Goal: Task Accomplishment & Management: Manage account settings

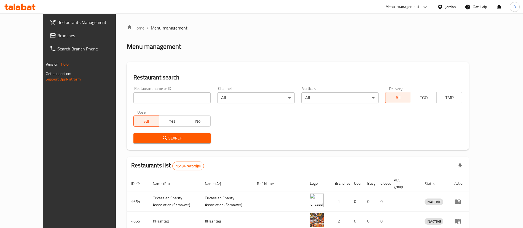
click at [155, 97] on input "search" at bounding box center [171, 97] width 77 height 11
paste input "771274"
type input "771274"
click button "Search" at bounding box center [171, 138] width 77 height 10
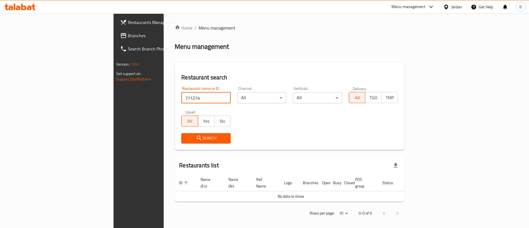
click at [128, 36] on span "Branches" at bounding box center [163, 35] width 70 height 7
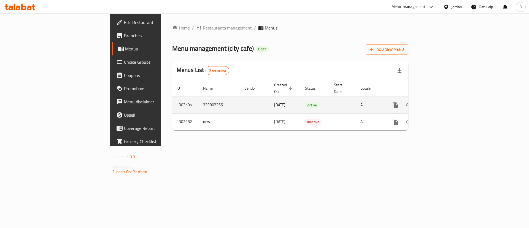
click at [439, 102] on icon "enhanced table" at bounding box center [435, 105] width 7 height 7
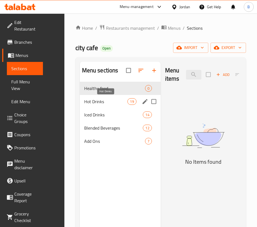
drag, startPoint x: 99, startPoint y: 99, endPoint x: 119, endPoint y: 105, distance: 20.6
click at [99, 99] on span "Hot Drinks" at bounding box center [106, 101] width 44 height 7
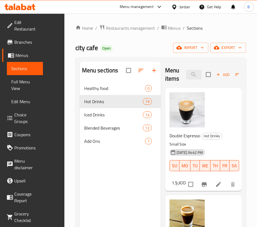
click at [216, 183] on icon at bounding box center [218, 184] width 5 height 5
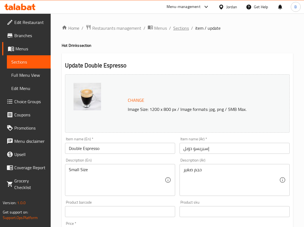
click at [177, 26] on span "Sections" at bounding box center [181, 28] width 16 height 7
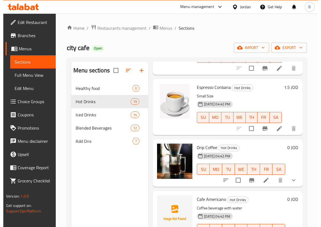
scroll to position [207, 0]
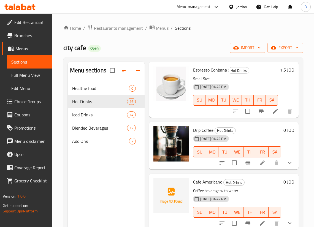
click at [263, 163] on li at bounding box center [262, 163] width 15 height 10
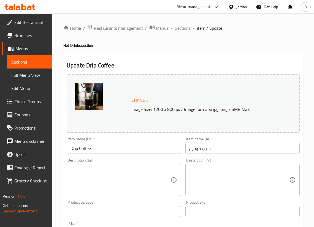
click at [181, 29] on span "Sections" at bounding box center [183, 28] width 16 height 7
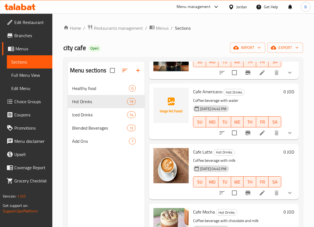
scroll to position [331, 0]
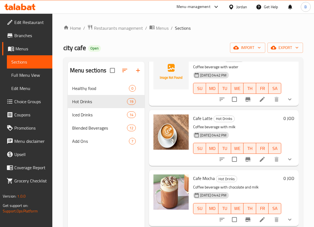
click at [259, 160] on li at bounding box center [262, 160] width 15 height 10
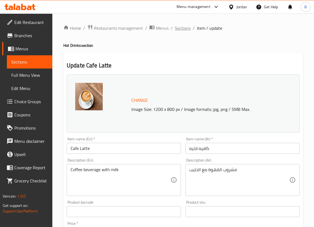
click at [179, 30] on span "Sections" at bounding box center [183, 28] width 16 height 7
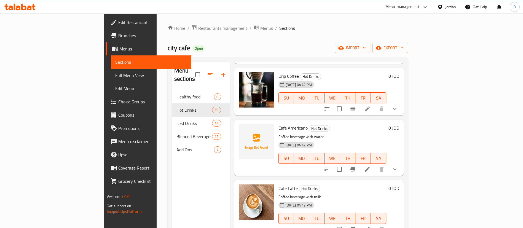
scroll to position [248, 0]
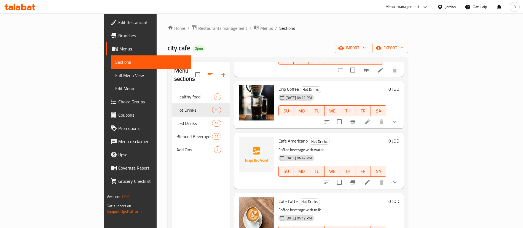
click at [371, 179] on icon at bounding box center [367, 182] width 7 height 7
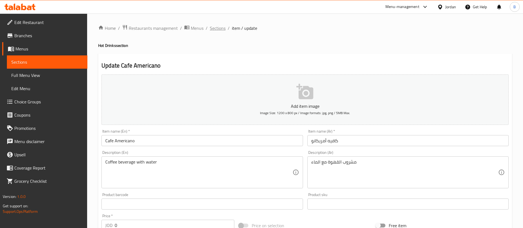
click at [219, 28] on span "Sections" at bounding box center [218, 28] width 16 height 7
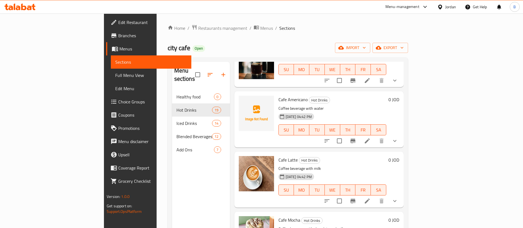
scroll to position [331, 0]
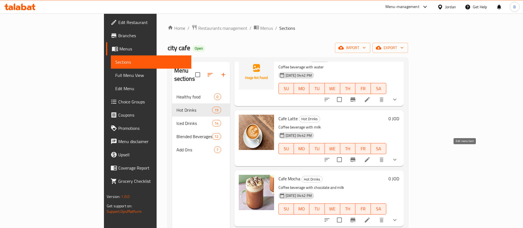
click at [371, 156] on icon at bounding box center [367, 159] width 7 height 7
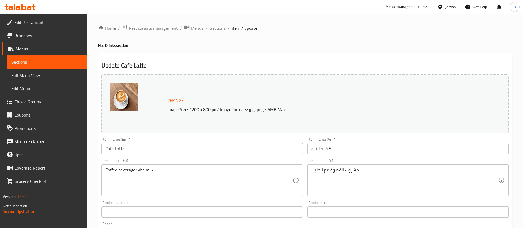
click at [224, 28] on span "Sections" at bounding box center [218, 28] width 16 height 7
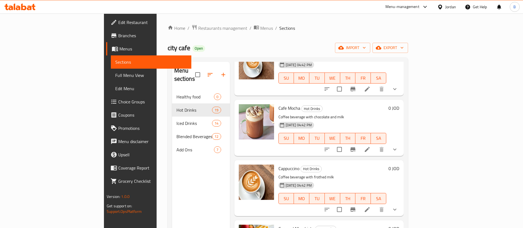
scroll to position [414, 0]
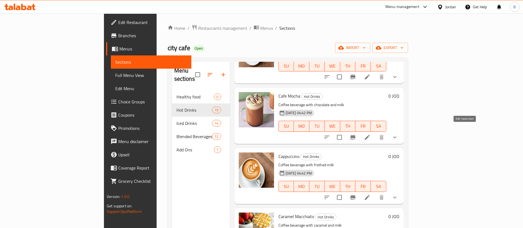
click at [371, 134] on icon at bounding box center [367, 137] width 7 height 7
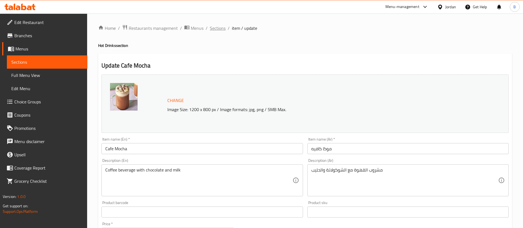
click at [223, 31] on span "Sections" at bounding box center [218, 28] width 16 height 7
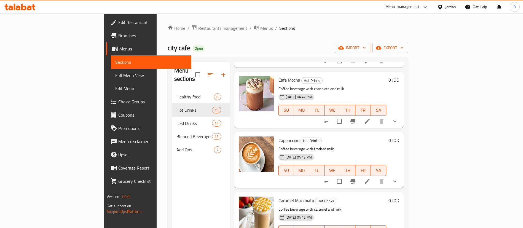
scroll to position [455, 0]
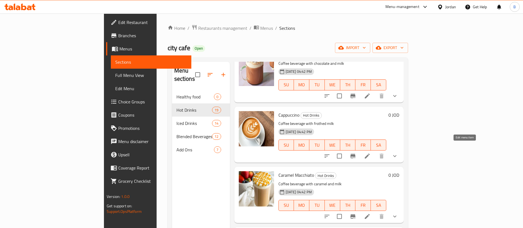
click at [370, 154] on icon at bounding box center [367, 156] width 5 height 5
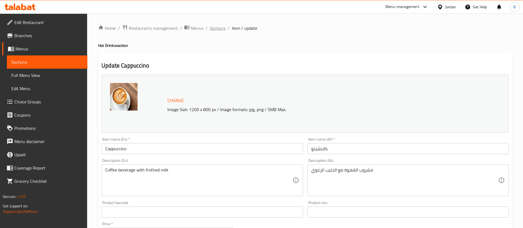
click at [219, 29] on span "Sections" at bounding box center [218, 28] width 16 height 7
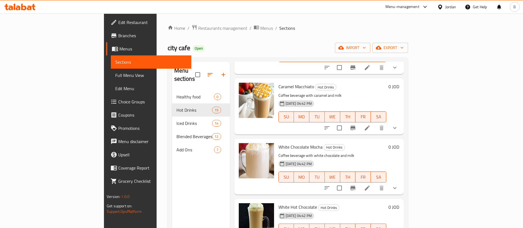
scroll to position [538, 0]
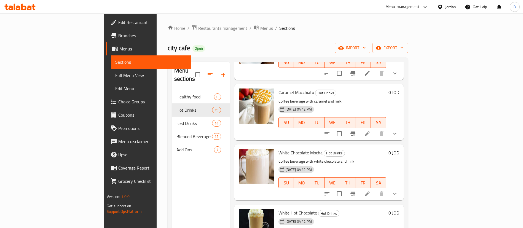
click at [370, 131] on icon at bounding box center [367, 133] width 5 height 5
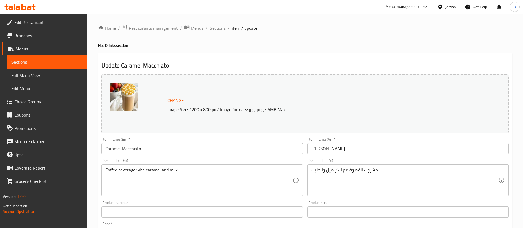
click at [221, 28] on span "Sections" at bounding box center [218, 28] width 16 height 7
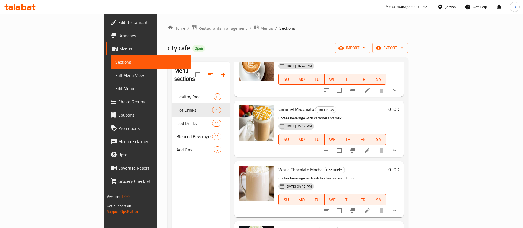
scroll to position [538, 0]
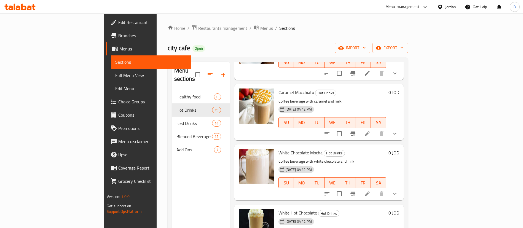
click at [375, 189] on li at bounding box center [366, 194] width 15 height 10
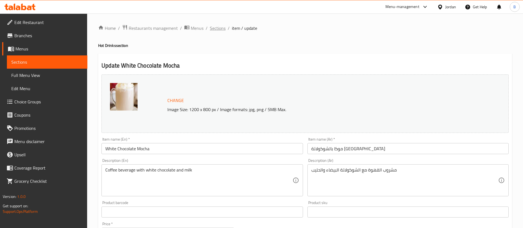
click at [218, 29] on span "Sections" at bounding box center [218, 28] width 16 height 7
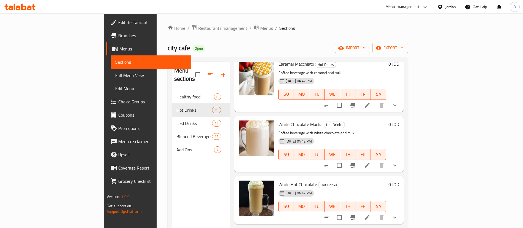
scroll to position [579, 0]
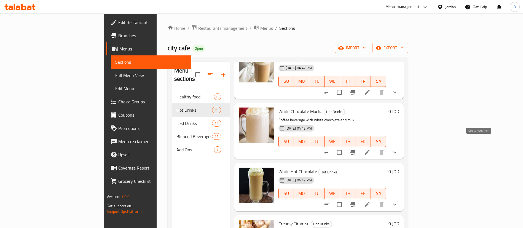
click at [371, 149] on icon at bounding box center [367, 152] width 7 height 7
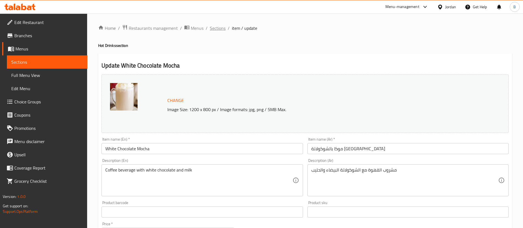
click at [220, 28] on span "Sections" at bounding box center [218, 28] width 16 height 7
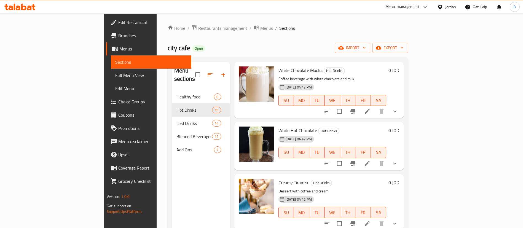
scroll to position [620, 0]
click at [371, 160] on icon at bounding box center [367, 163] width 7 height 7
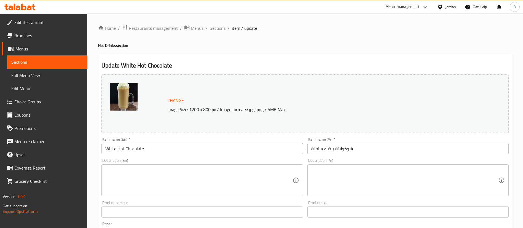
click at [218, 27] on span "Sections" at bounding box center [218, 28] width 16 height 7
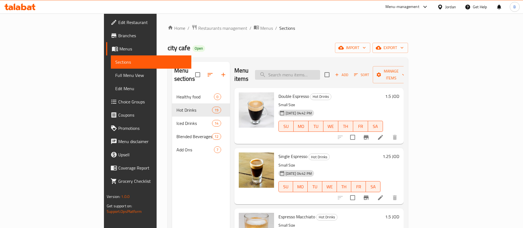
click at [320, 70] on input "search" at bounding box center [287, 75] width 65 height 10
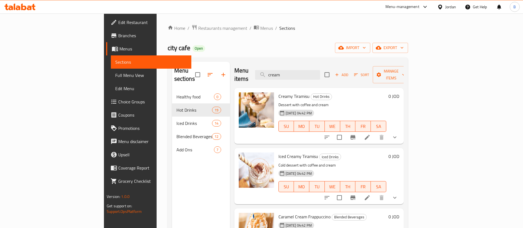
type input "cream"
click at [370, 135] on icon at bounding box center [367, 137] width 5 height 5
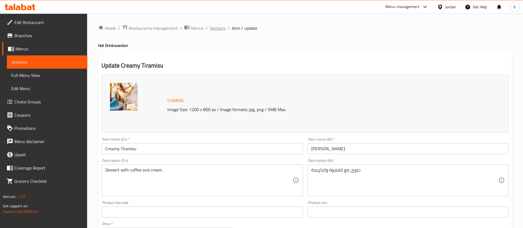
click at [215, 28] on span "Sections" at bounding box center [218, 28] width 16 height 7
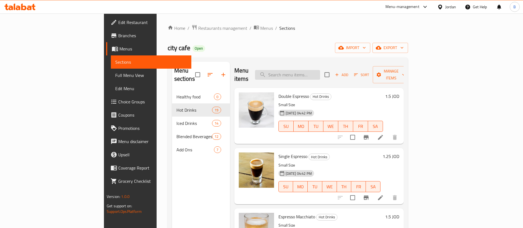
click at [314, 70] on input "search" at bounding box center [287, 75] width 65 height 10
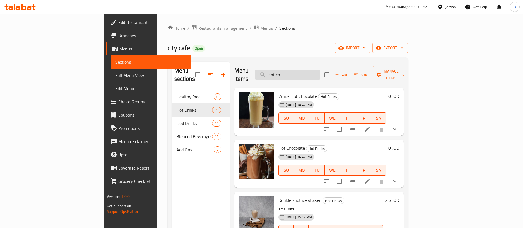
type input "hot cho"
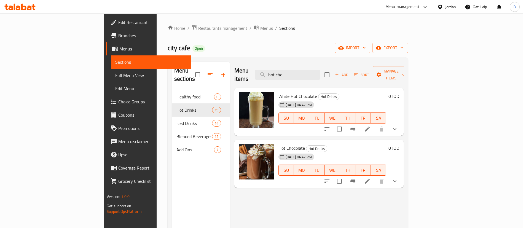
click at [371, 178] on icon at bounding box center [367, 181] width 7 height 7
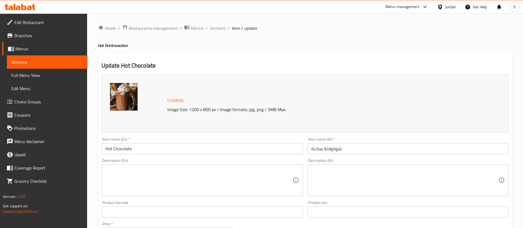
click at [213, 23] on div "Home / Restaurants management / Menus / Sections / item / update Hot Drinks sec…" at bounding box center [305, 220] width 436 height 412
click at [219, 28] on span "Sections" at bounding box center [218, 28] width 16 height 7
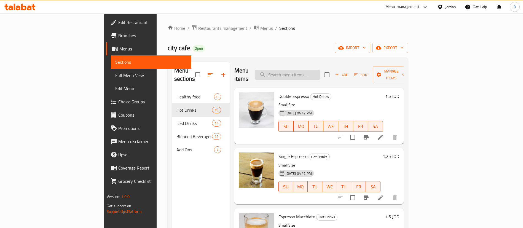
click at [320, 73] on input "search" at bounding box center [287, 75] width 65 height 10
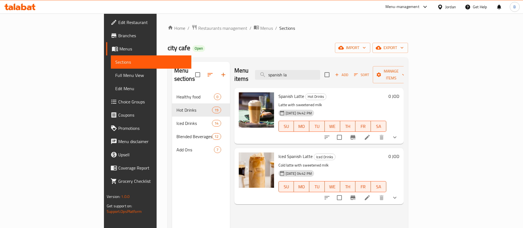
type input "spanish la"
click at [375, 132] on li at bounding box center [366, 137] width 15 height 10
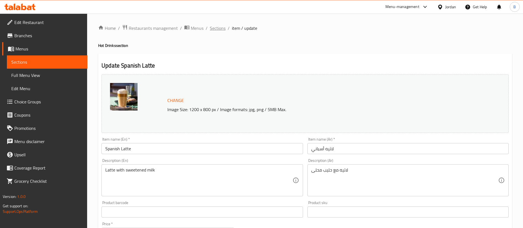
click at [222, 28] on span "Sections" at bounding box center [218, 28] width 16 height 7
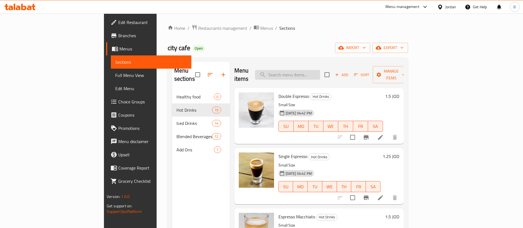
click at [320, 73] on input "search" at bounding box center [287, 75] width 65 height 10
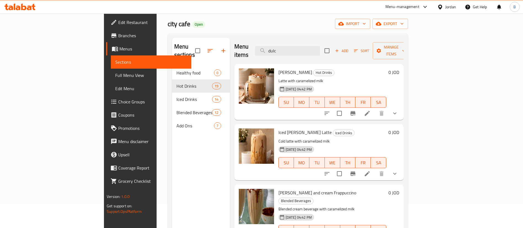
scroll to position [41, 0]
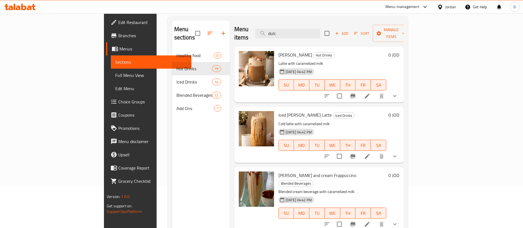
type input "dulc"
click at [370, 93] on icon at bounding box center [367, 95] width 5 height 5
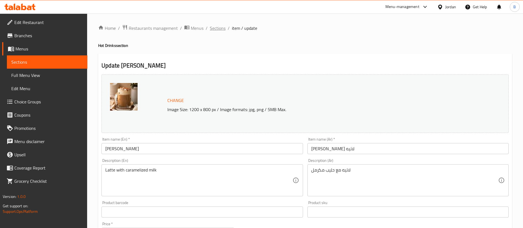
click at [223, 27] on span "Sections" at bounding box center [218, 28] width 16 height 7
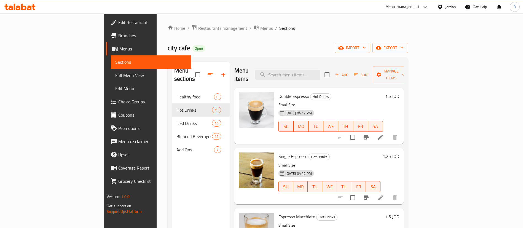
click at [310, 65] on div "Menu items Add Sort Manage items" at bounding box center [318, 75] width 169 height 26
click at [318, 70] on input "search" at bounding box center [287, 75] width 65 height 10
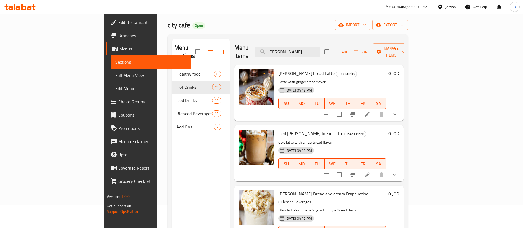
scroll to position [41, 0]
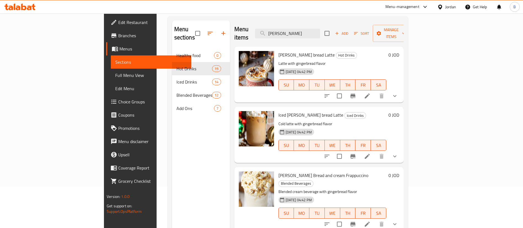
type input "[PERSON_NAME]"
click at [371, 93] on icon at bounding box center [367, 96] width 7 height 7
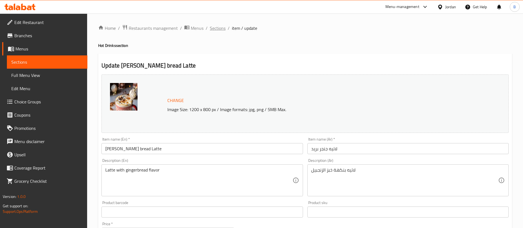
click at [221, 29] on span "Sections" at bounding box center [218, 28] width 16 height 7
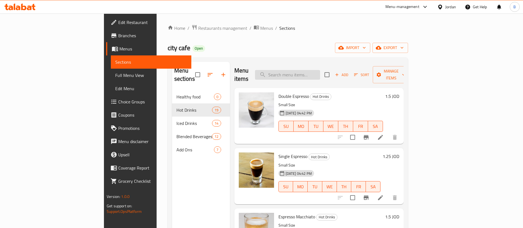
click at [320, 71] on input "search" at bounding box center [287, 75] width 65 height 10
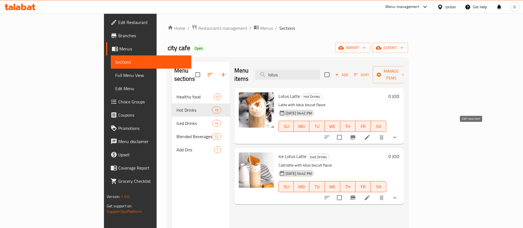
type input "lotus"
click at [371, 134] on icon at bounding box center [367, 137] width 7 height 7
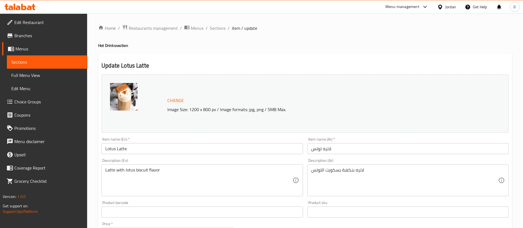
drag, startPoint x: 216, startPoint y: 28, endPoint x: 223, endPoint y: 41, distance: 14.9
click at [216, 28] on span "Sections" at bounding box center [218, 28] width 16 height 7
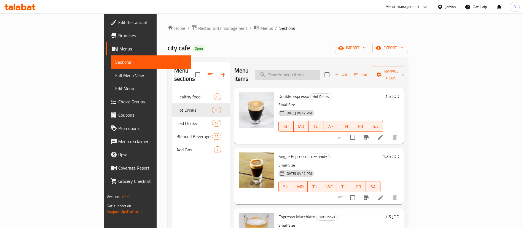
click at [320, 70] on input "search" at bounding box center [287, 75] width 65 height 10
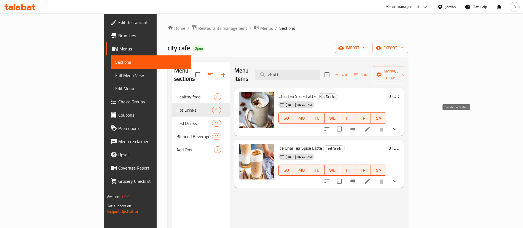
type input "chai t"
click at [371, 126] on icon at bounding box center [367, 129] width 7 height 7
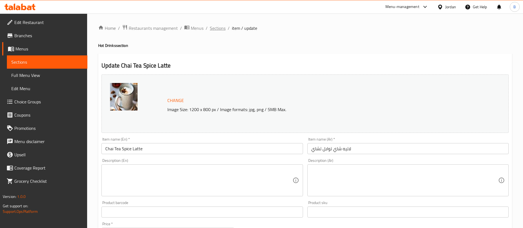
click at [221, 26] on span "Sections" at bounding box center [218, 28] width 16 height 7
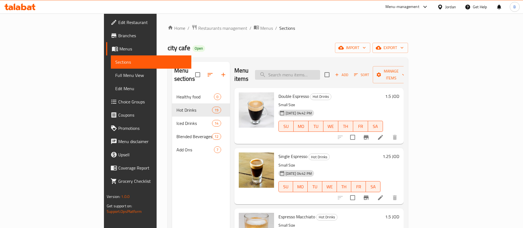
click at [320, 70] on input "search" at bounding box center [287, 75] width 65 height 10
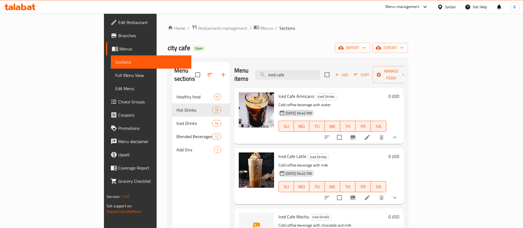
type input "iced cafe"
click at [371, 134] on icon at bounding box center [367, 137] width 7 height 7
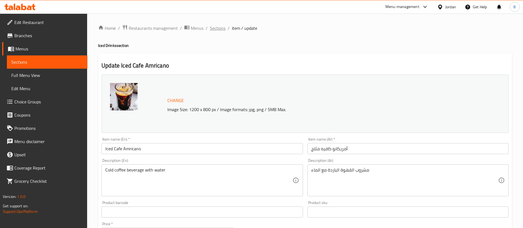
click at [221, 27] on span "Sections" at bounding box center [218, 28] width 16 height 7
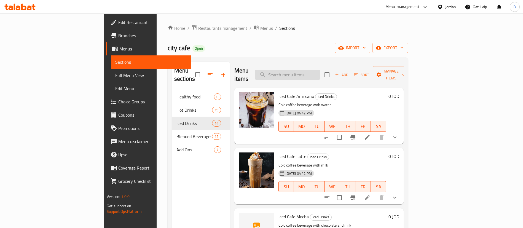
click at [320, 70] on input "search" at bounding box center [287, 75] width 65 height 10
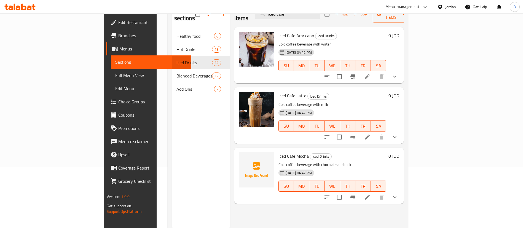
scroll to position [77, 0]
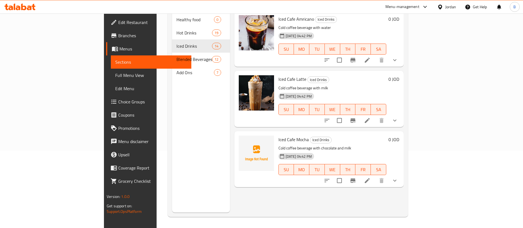
type input "iced cafe"
click at [370, 118] on icon at bounding box center [367, 120] width 5 height 5
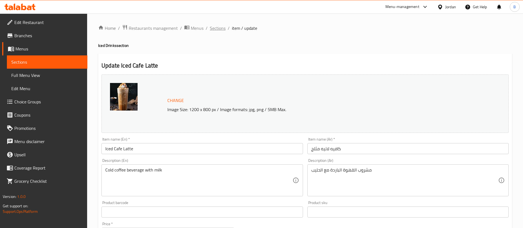
click at [218, 29] on span "Sections" at bounding box center [218, 28] width 16 height 7
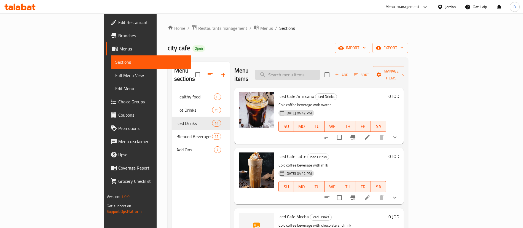
click at [320, 70] on input "search" at bounding box center [287, 75] width 65 height 10
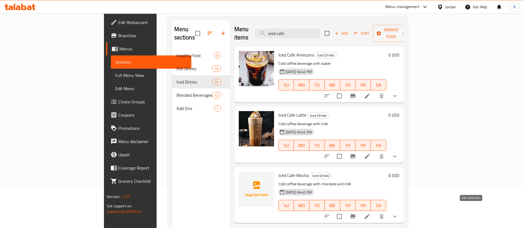
type input "iced cafe"
click at [371, 213] on icon at bounding box center [367, 216] width 7 height 7
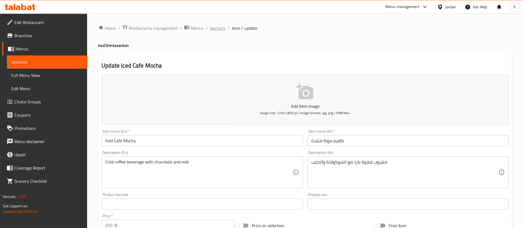
click at [214, 26] on span "Sections" at bounding box center [218, 28] width 16 height 7
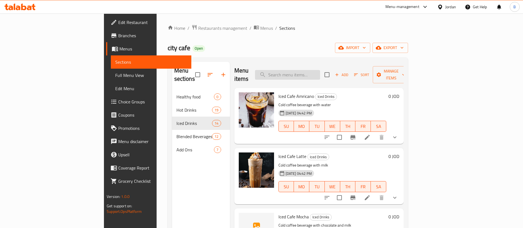
click at [319, 70] on input "search" at bounding box center [287, 75] width 65 height 10
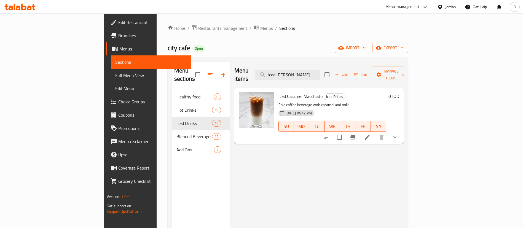
type input "iced [PERSON_NAME]"
click at [371, 134] on icon at bounding box center [367, 137] width 7 height 7
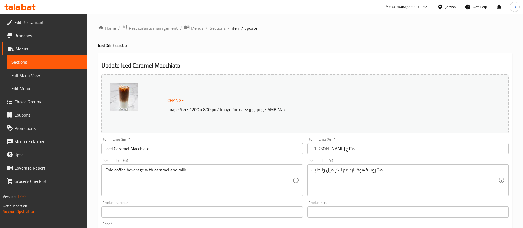
click at [220, 26] on span "Sections" at bounding box center [218, 28] width 16 height 7
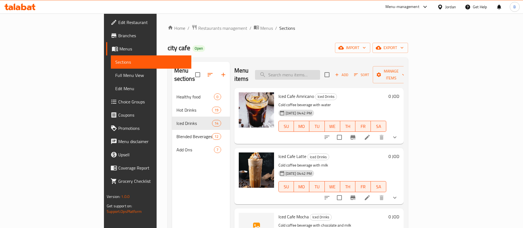
click at [320, 70] on input "search" at bounding box center [287, 75] width 65 height 10
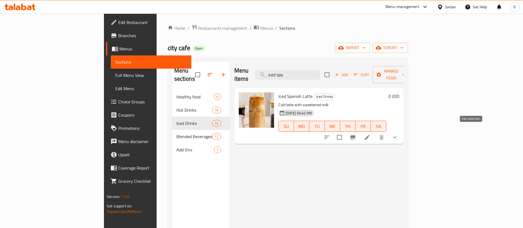
type input "iced spa"
click at [371, 134] on icon at bounding box center [367, 137] width 7 height 7
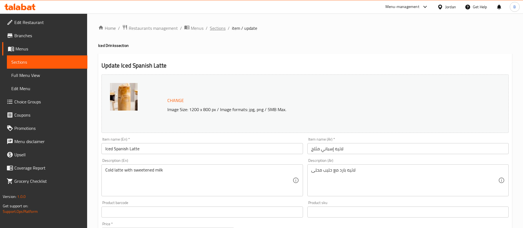
click at [214, 27] on span "Sections" at bounding box center [218, 28] width 16 height 7
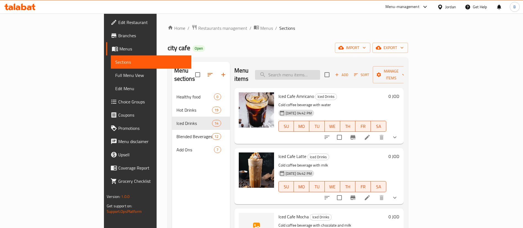
click at [320, 70] on input "search" at bounding box center [287, 75] width 65 height 10
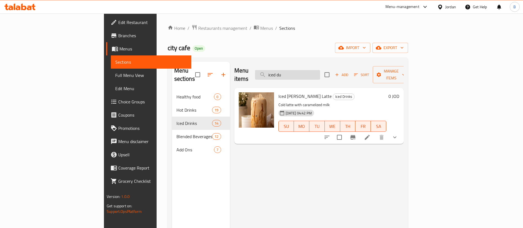
type input "iced dul"
click at [375, 133] on li at bounding box center [366, 137] width 15 height 10
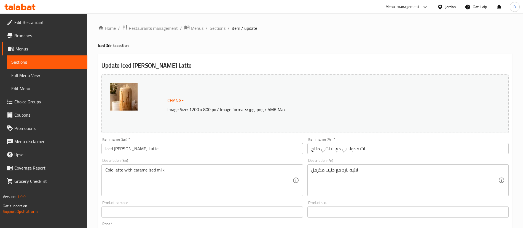
click at [218, 28] on span "Sections" at bounding box center [218, 28] width 16 height 7
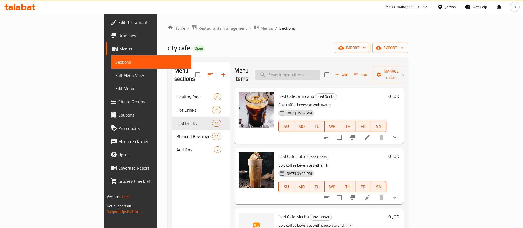
click at [320, 70] on input "search" at bounding box center [287, 75] width 65 height 10
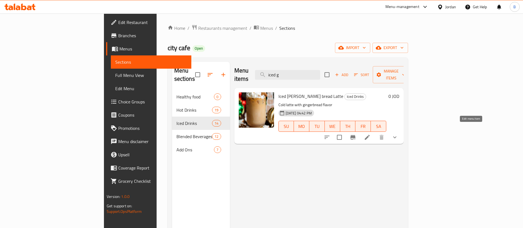
type input "iced g"
click at [371, 134] on icon at bounding box center [367, 137] width 7 height 7
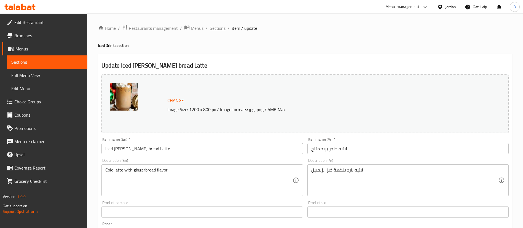
click at [224, 27] on span "Sections" at bounding box center [218, 28] width 16 height 7
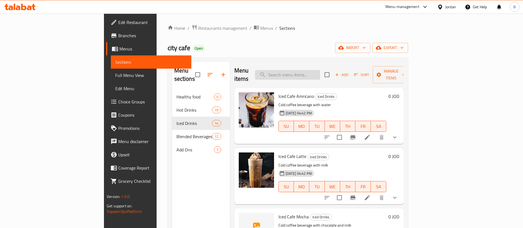
click at [320, 73] on input "search" at bounding box center [287, 75] width 65 height 10
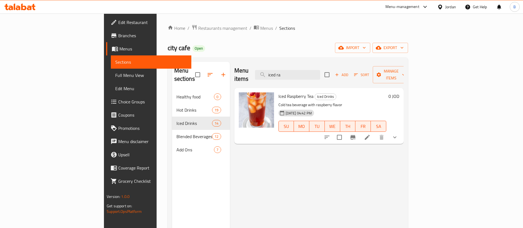
type input "iced ra"
click at [375, 132] on li at bounding box center [366, 137] width 15 height 10
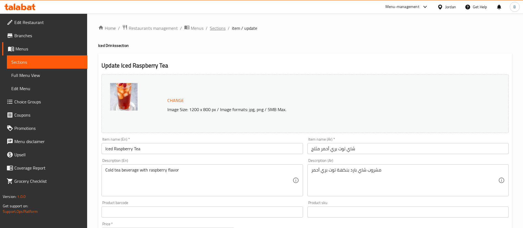
click at [215, 30] on span "Sections" at bounding box center [218, 28] width 16 height 7
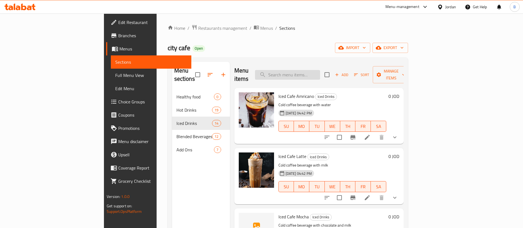
click at [320, 70] on input "search" at bounding box center [287, 75] width 65 height 10
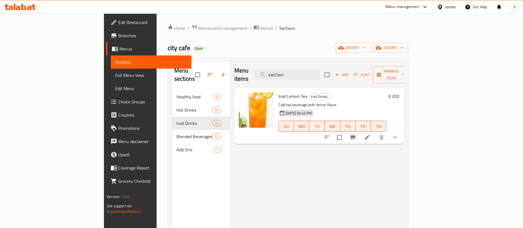
type input "iced lem"
click at [371, 134] on icon at bounding box center [367, 137] width 7 height 7
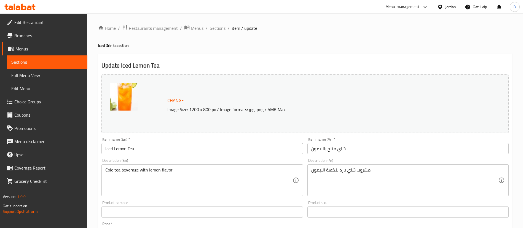
click at [214, 30] on span "Sections" at bounding box center [218, 28] width 16 height 7
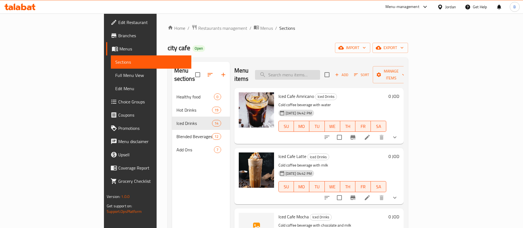
click at [312, 74] on input "search" at bounding box center [287, 75] width 65 height 10
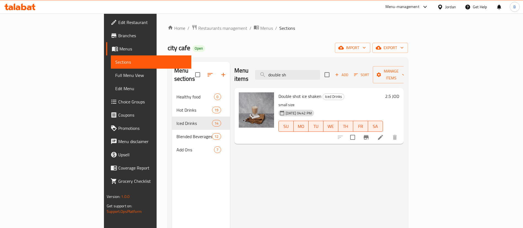
type input "double sh"
click at [388, 132] on li at bounding box center [380, 137] width 15 height 10
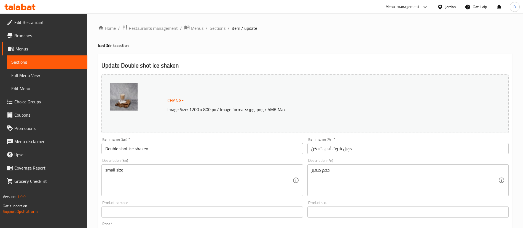
click at [221, 30] on span "Sections" at bounding box center [218, 28] width 16 height 7
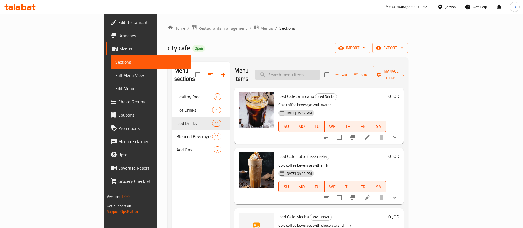
click at [318, 73] on input "search" at bounding box center [287, 75] width 65 height 10
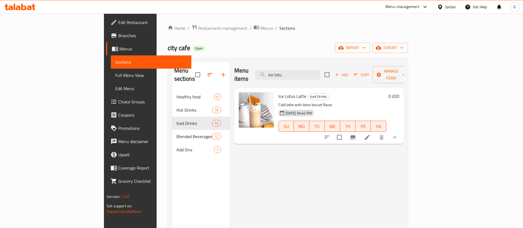
type input "ice lotu"
click at [375, 133] on li at bounding box center [366, 137] width 15 height 10
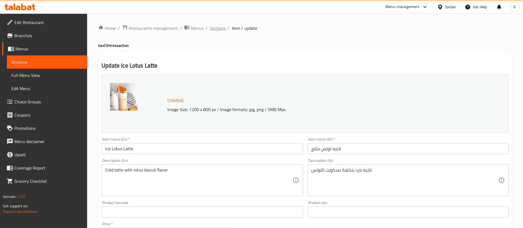
click at [224, 30] on span "Sections" at bounding box center [218, 28] width 16 height 7
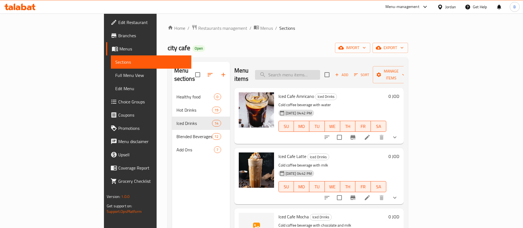
click at [316, 71] on input "search" at bounding box center [287, 75] width 65 height 10
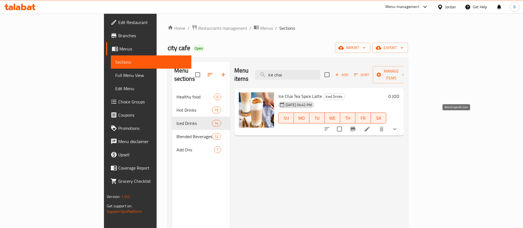
type input "ice chai"
click at [371, 126] on icon at bounding box center [367, 129] width 7 height 7
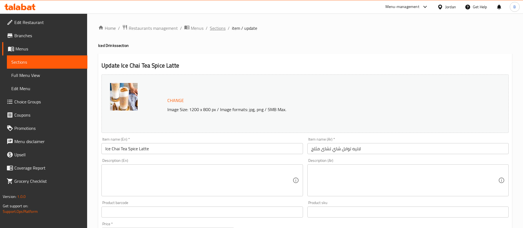
click at [219, 28] on span "Sections" at bounding box center [218, 28] width 16 height 7
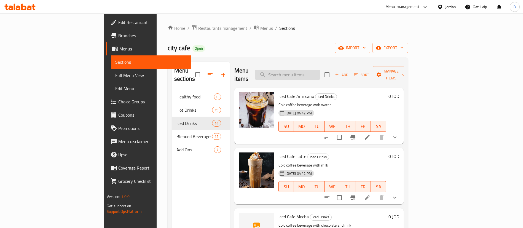
click at [319, 70] on input "search" at bounding box center [287, 75] width 65 height 10
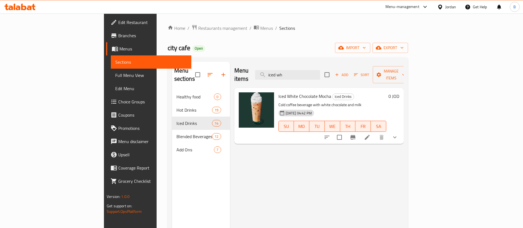
type input "iced wh"
click at [375, 132] on li at bounding box center [366, 137] width 15 height 10
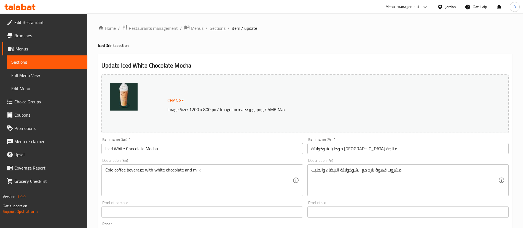
click at [217, 28] on span "Sections" at bounding box center [218, 28] width 16 height 7
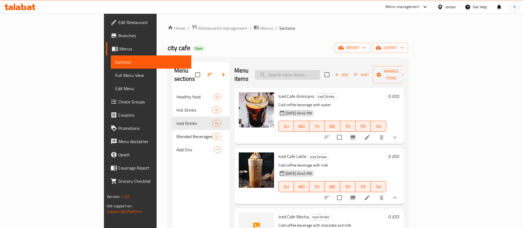
click at [319, 74] on input "search" at bounding box center [287, 75] width 65 height 10
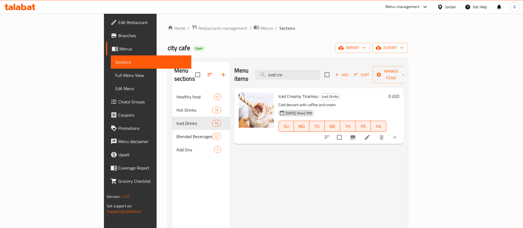
type input "iced cre"
click at [375, 133] on li at bounding box center [366, 137] width 15 height 10
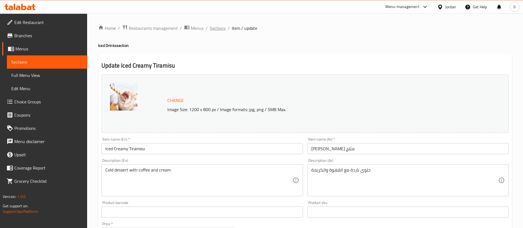
click at [221, 27] on span "Sections" at bounding box center [218, 28] width 16 height 7
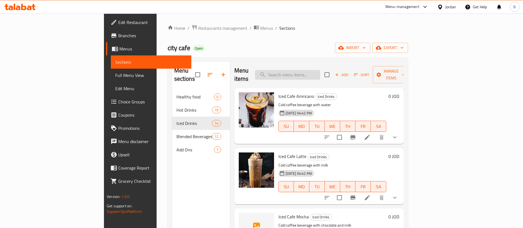
click at [320, 70] on input "search" at bounding box center [287, 75] width 65 height 10
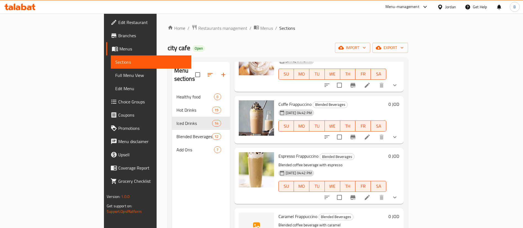
scroll to position [786, 0]
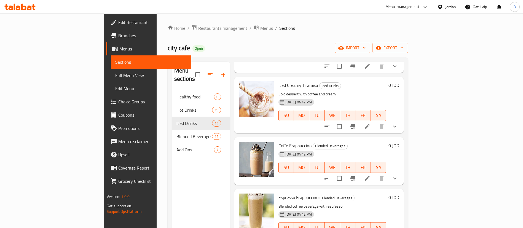
type input "coffe"
click at [371, 175] on icon at bounding box center [367, 178] width 7 height 7
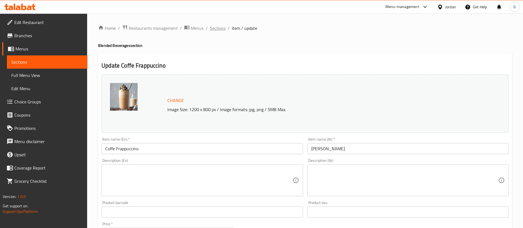
click at [217, 31] on span "Sections" at bounding box center [218, 28] width 16 height 7
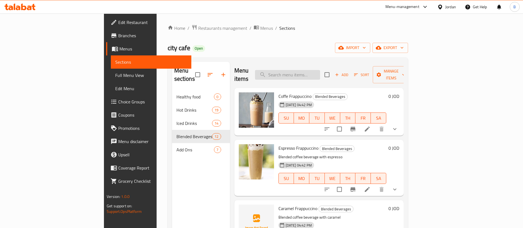
click at [316, 74] on input "search" at bounding box center [287, 75] width 65 height 10
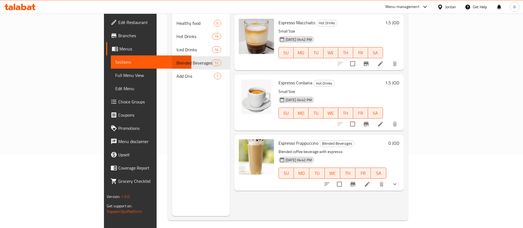
scroll to position [77, 0]
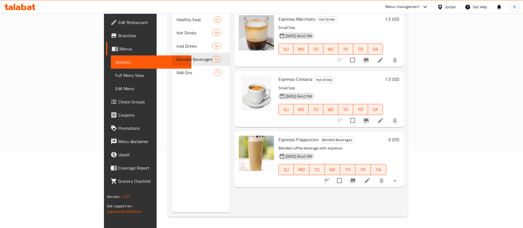
type input "espresso"
click at [371, 177] on icon at bounding box center [367, 180] width 7 height 7
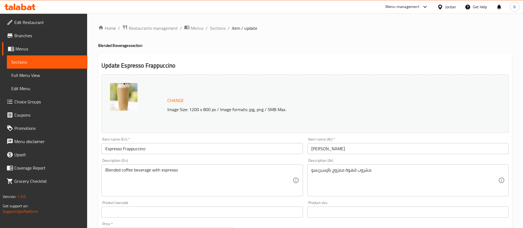
click at [216, 30] on span "Sections" at bounding box center [218, 28] width 16 height 7
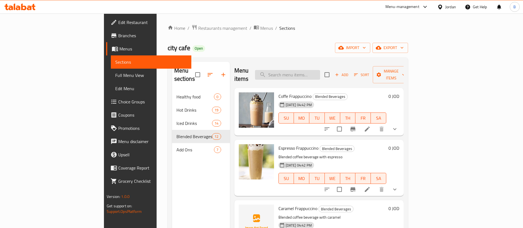
click at [320, 73] on input "search" at bounding box center [287, 75] width 65 height 10
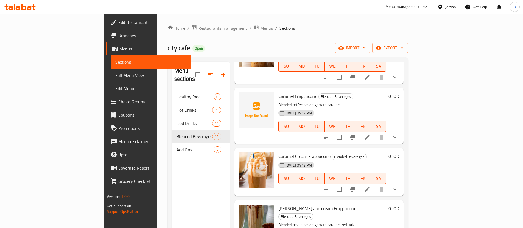
scroll to position [248, 0]
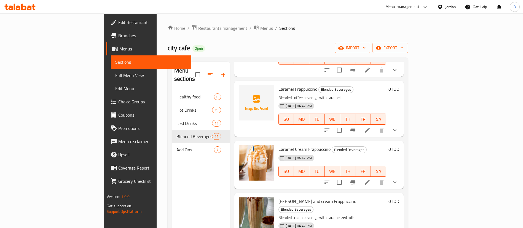
type input "[PERSON_NAME]"
click at [375, 125] on li at bounding box center [366, 130] width 15 height 10
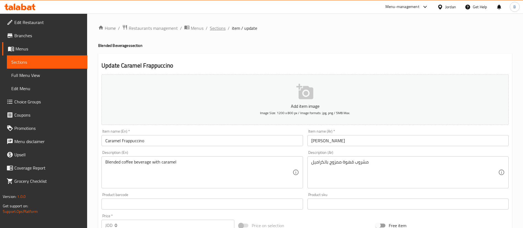
click at [218, 27] on span "Sections" at bounding box center [218, 28] width 16 height 7
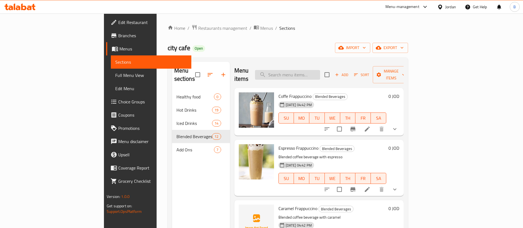
click at [320, 71] on input "search" at bounding box center [287, 75] width 65 height 10
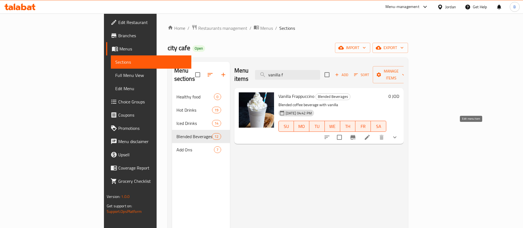
type input "vanilla f"
click at [371, 134] on icon at bounding box center [367, 137] width 7 height 7
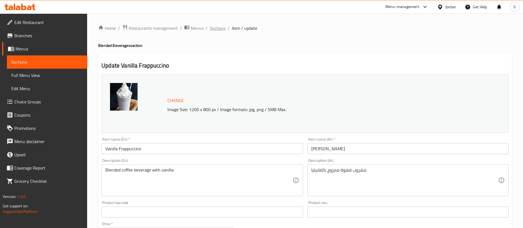
click at [215, 27] on span "Sections" at bounding box center [218, 28] width 16 height 7
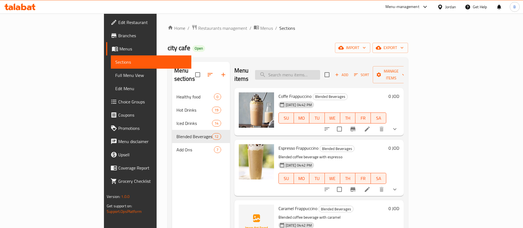
click at [320, 71] on input "search" at bounding box center [287, 75] width 65 height 10
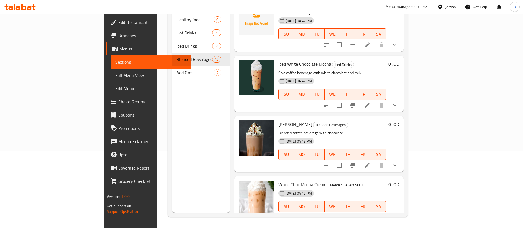
scroll to position [135, 0]
type input "mocha"
click at [371, 162] on icon at bounding box center [367, 165] width 7 height 7
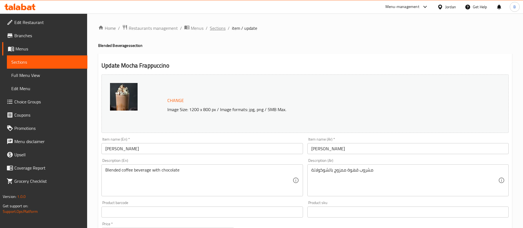
click at [222, 26] on span "Sections" at bounding box center [218, 28] width 16 height 7
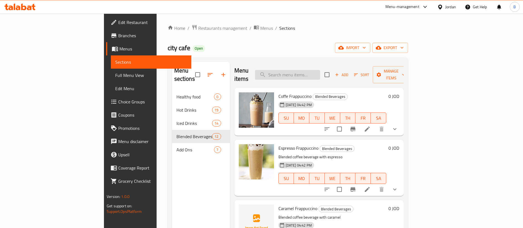
click at [319, 70] on input "search" at bounding box center [287, 75] width 65 height 10
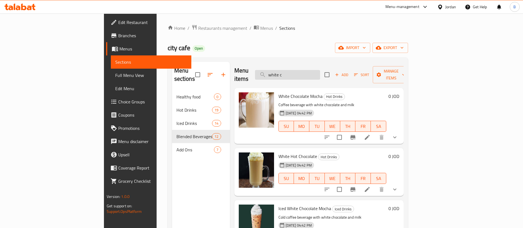
type input "white ch"
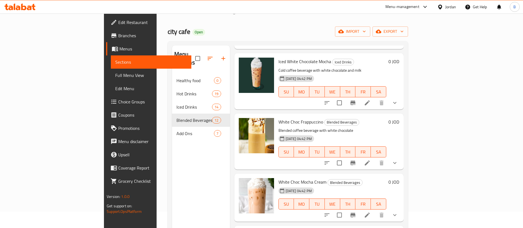
scroll to position [41, 0]
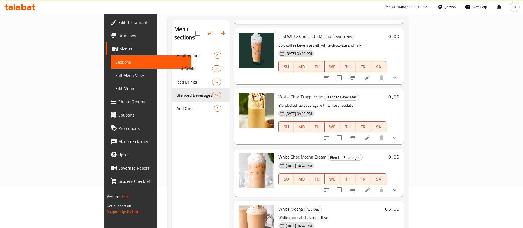
click at [370, 135] on icon at bounding box center [367, 137] width 5 height 5
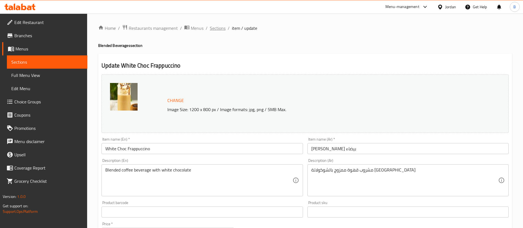
click at [216, 25] on span "Sections" at bounding box center [218, 28] width 16 height 7
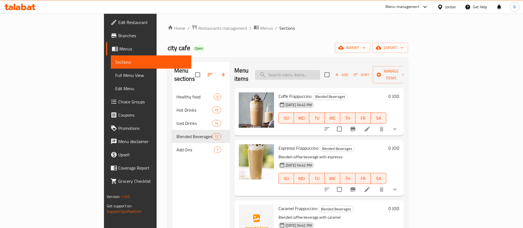
click at [320, 71] on input "search" at bounding box center [287, 75] width 65 height 10
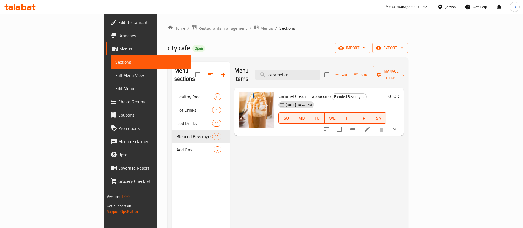
type input "caramel cr"
click at [370, 127] on icon at bounding box center [367, 129] width 5 height 5
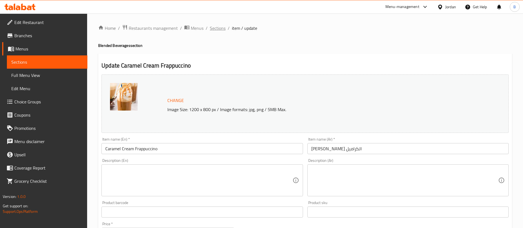
click at [211, 27] on span "Sections" at bounding box center [218, 28] width 16 height 7
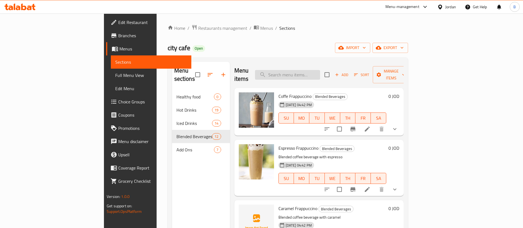
click at [320, 71] on input "search" at bounding box center [287, 75] width 65 height 10
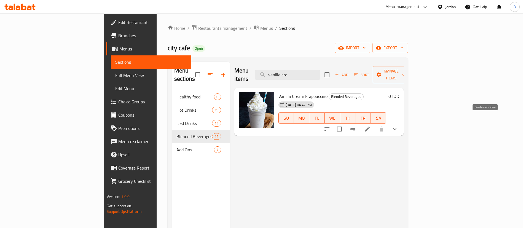
type input "vanilla cre"
click at [371, 126] on icon at bounding box center [367, 129] width 7 height 7
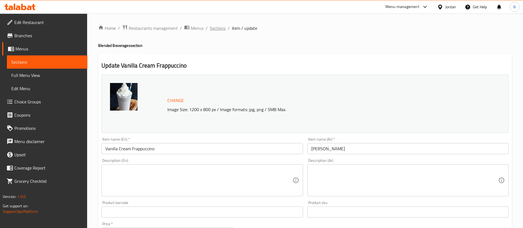
click at [222, 31] on span "Sections" at bounding box center [218, 28] width 16 height 7
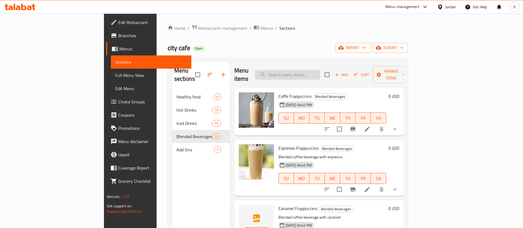
click at [320, 71] on input "search" at bounding box center [287, 75] width 65 height 10
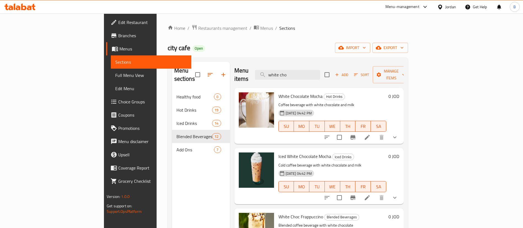
type input "white cho"
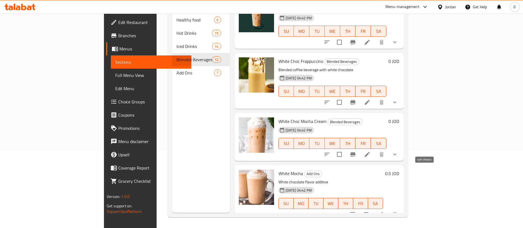
scroll to position [77, 0]
click at [371, 151] on icon at bounding box center [367, 154] width 7 height 7
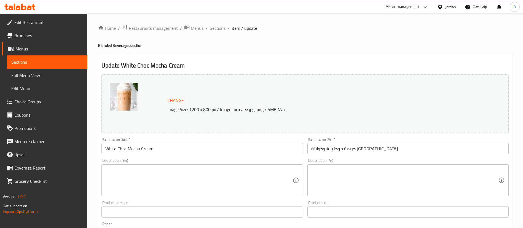
click at [221, 27] on span "Sections" at bounding box center [218, 28] width 16 height 7
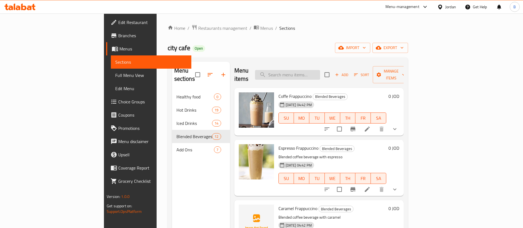
click at [320, 70] on input "search" at bounding box center [287, 75] width 65 height 10
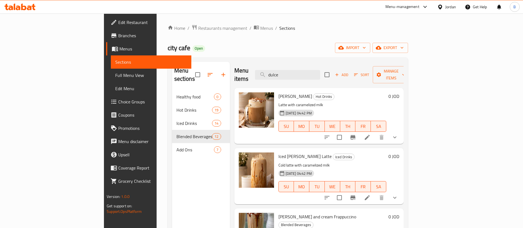
scroll to position [41, 0]
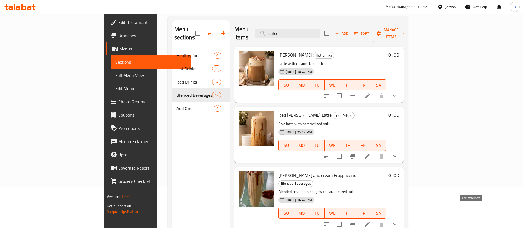
type input "dulce"
click at [371, 221] on icon at bounding box center [367, 224] width 7 height 7
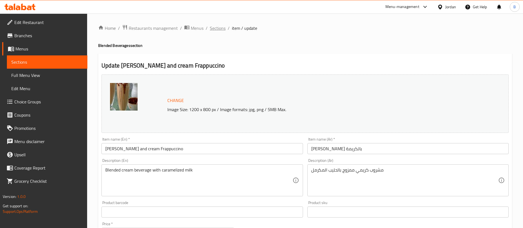
click at [220, 29] on span "Sections" at bounding box center [218, 28] width 16 height 7
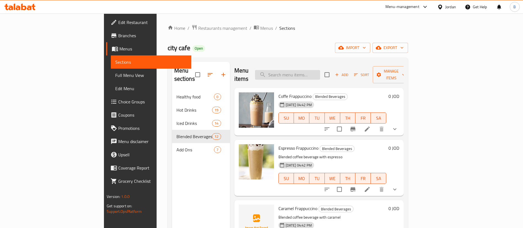
click at [320, 72] on input "search" at bounding box center [287, 75] width 65 height 10
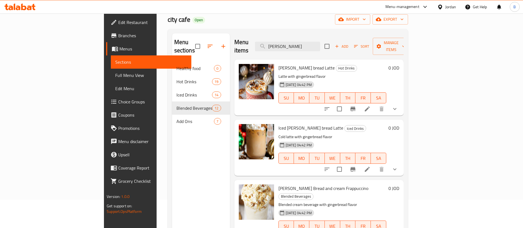
scroll to position [41, 0]
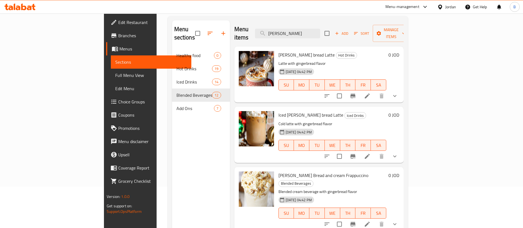
type input "[PERSON_NAME]"
click at [371, 221] on icon at bounding box center [367, 224] width 7 height 7
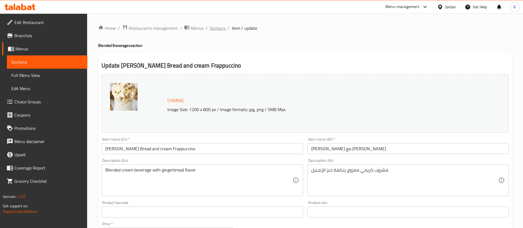
click at [219, 26] on span "Sections" at bounding box center [218, 28] width 16 height 7
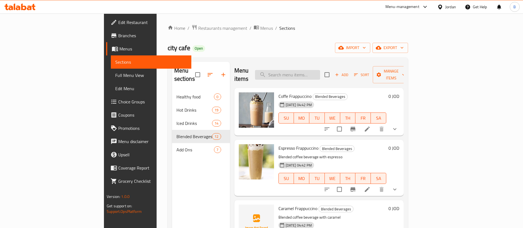
click at [320, 70] on input "search" at bounding box center [287, 75] width 65 height 10
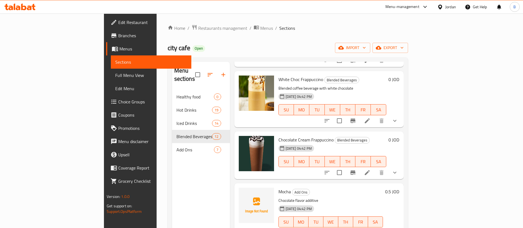
scroll to position [423, 0]
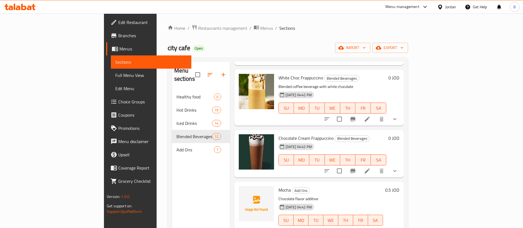
type input "chocola"
click at [371, 168] on icon at bounding box center [367, 171] width 7 height 7
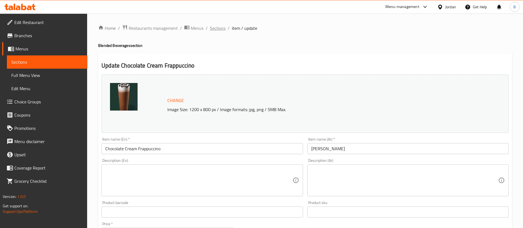
click at [213, 26] on span "Sections" at bounding box center [218, 28] width 16 height 7
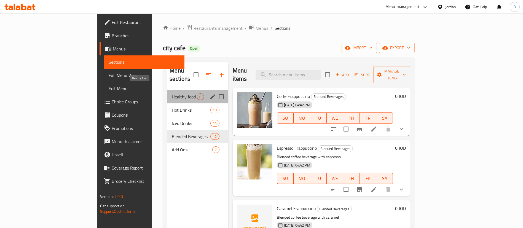
click at [172, 93] on span "Healthy food" at bounding box center [184, 96] width 25 height 7
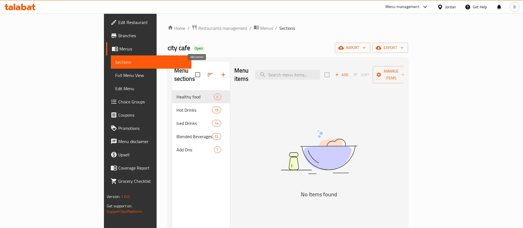
click at [217, 70] on button "button" at bounding box center [223, 74] width 13 height 13
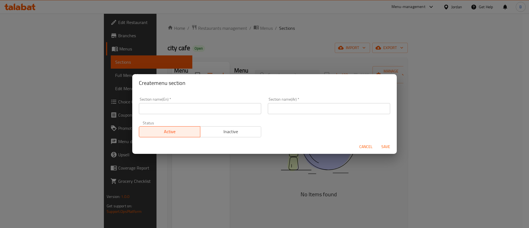
click at [191, 101] on div "Section name(En)   * Section name(En) *" at bounding box center [200, 105] width 122 height 17
click at [194, 107] on input "text" at bounding box center [200, 108] width 122 height 11
type input "Meals"
click at [341, 112] on input "text" at bounding box center [329, 108] width 122 height 11
type input "الوجبات"
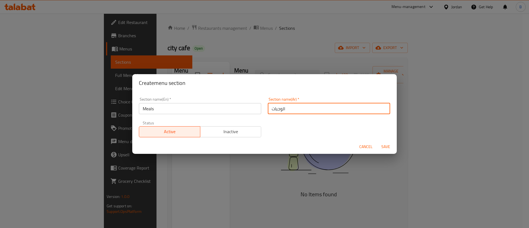
drag, startPoint x: 294, startPoint y: 129, endPoint x: 302, endPoint y: 130, distance: 8.0
click at [294, 129] on div "Section name(En)   * Meals Section name(En) * Section name(Ar)   * الوجبات Sect…" at bounding box center [265, 117] width 258 height 47
click at [383, 147] on span "Save" at bounding box center [385, 146] width 13 height 7
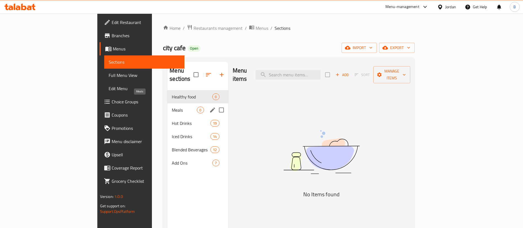
click at [172, 107] on span "Meals" at bounding box center [184, 110] width 25 height 7
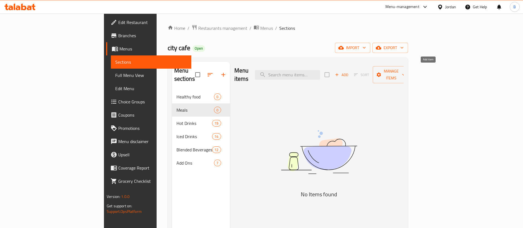
click at [349, 72] on span "Add" at bounding box center [341, 75] width 15 height 6
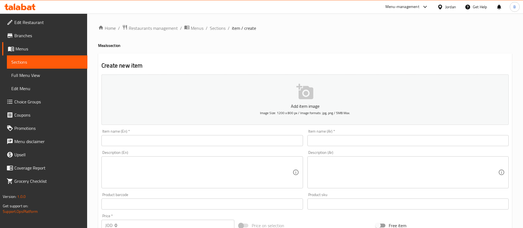
click at [391, 135] on div "Item name (Ar)   * Item name (Ar) *" at bounding box center [407, 137] width 201 height 17
click at [390, 139] on input "text" at bounding box center [407, 140] width 201 height 11
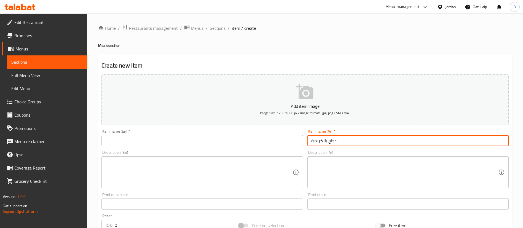
type input "دجاج بالكريمة"
click at [218, 143] on input "text" at bounding box center [201, 140] width 201 height 11
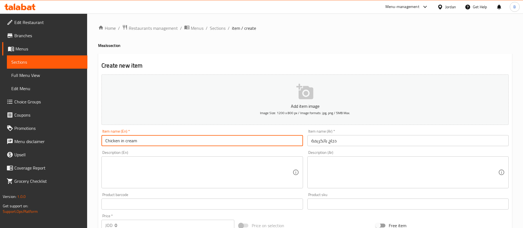
type input "Chicken in cream"
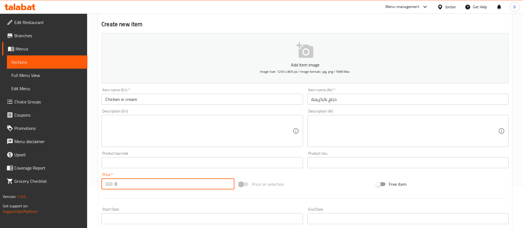
drag, startPoint x: 128, startPoint y: 188, endPoint x: 118, endPoint y: 187, distance: 10.6
click at [120, 189] on input "0" at bounding box center [175, 183] width 120 height 11
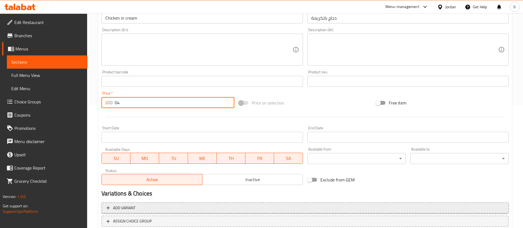
scroll to position [162, 0]
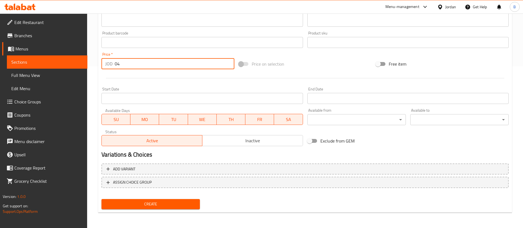
drag, startPoint x: 127, startPoint y: 64, endPoint x: 72, endPoint y: 68, distance: 55.3
click at [72, 68] on div "Edit Restaurant Branches Menus Sections Full Menu View Edit Menu Choice Groups …" at bounding box center [261, 40] width 523 height 376
type input "4"
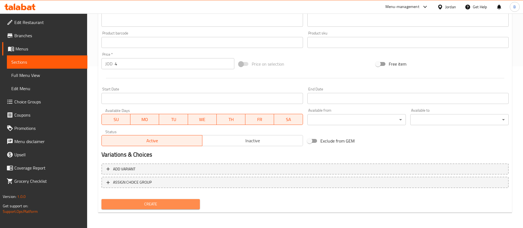
drag, startPoint x: 173, startPoint y: 200, endPoint x: 234, endPoint y: 218, distance: 62.7
click at [173, 201] on span "Create" at bounding box center [151, 204] width 90 height 7
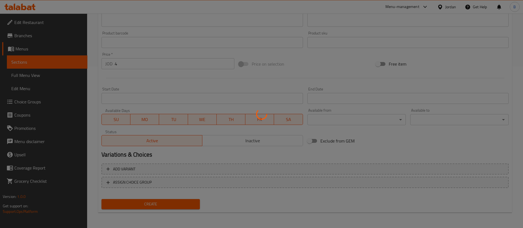
type input "0"
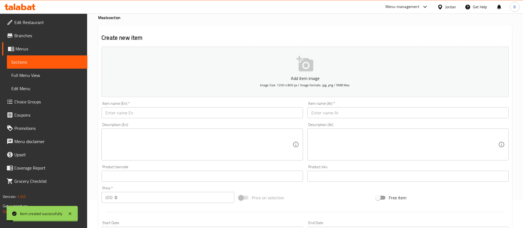
scroll to position [0, 0]
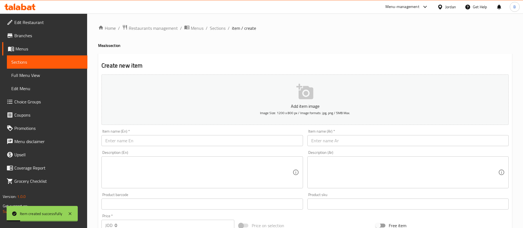
click at [350, 139] on input "text" at bounding box center [407, 140] width 201 height 11
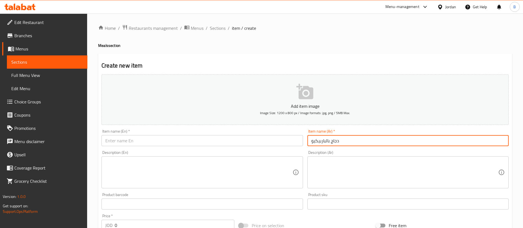
type input "دجاج بالباربيكيو"
click at [255, 141] on input "text" at bounding box center [201, 140] width 201 height 11
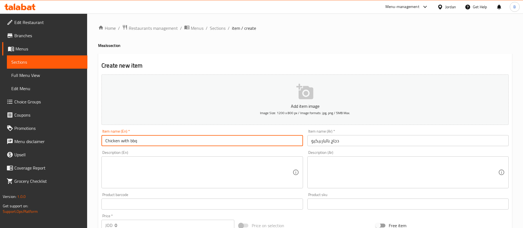
scroll to position [83, 0]
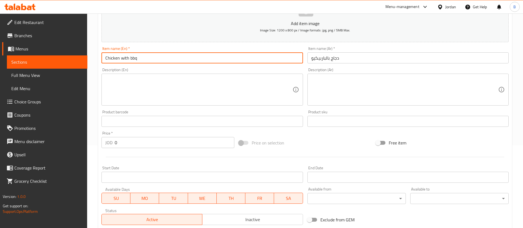
type input "Chicken with bbq"
drag, startPoint x: 135, startPoint y: 142, endPoint x: 75, endPoint y: 143, distance: 59.3
click at [80, 143] on div "Edit Restaurant Branches Menus Sections Full Menu View Edit Menu Choice Groups …" at bounding box center [261, 119] width 523 height 376
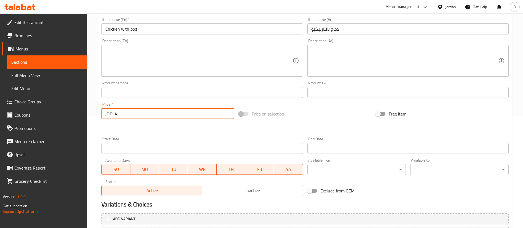
scroll to position [162, 0]
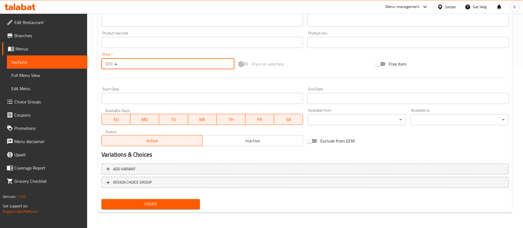
type input "4"
click at [187, 208] on button "Create" at bounding box center [150, 204] width 98 height 10
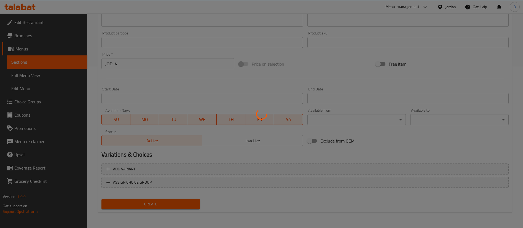
type input "0"
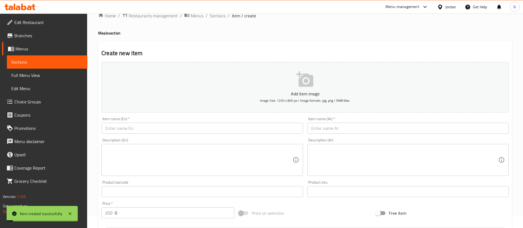
scroll to position [0, 0]
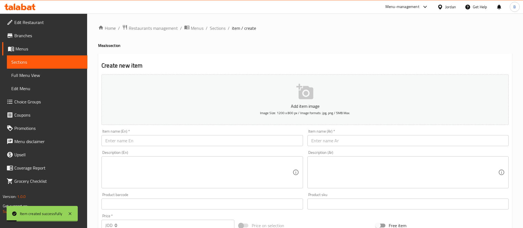
click at [362, 140] on input "text" at bounding box center [407, 140] width 201 height 11
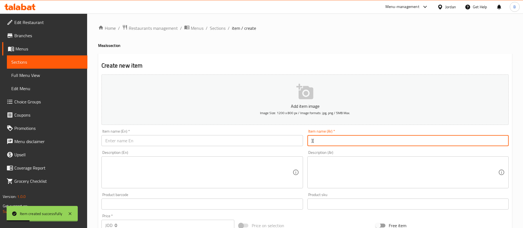
type input "]"
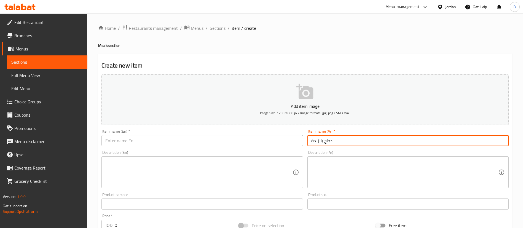
type input "دجاج بالزبدة"
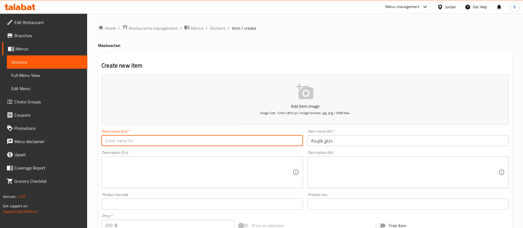
click at [146, 142] on input "text" at bounding box center [201, 140] width 201 height 11
type input "Chicken with butter"
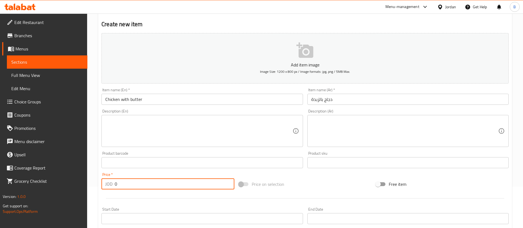
drag, startPoint x: 128, startPoint y: 187, endPoint x: 38, endPoint y: 173, distance: 91.5
click at [48, 174] on div "Edit Restaurant Branches Menus Sections Full Menu View Edit Menu Choice Groups …" at bounding box center [261, 160] width 523 height 376
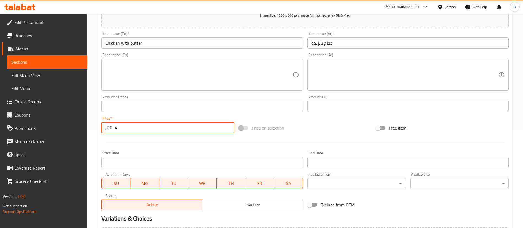
scroll to position [162, 0]
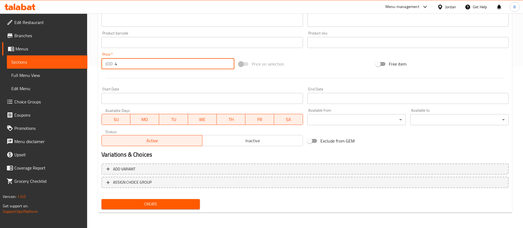
type input "4"
click at [156, 203] on span "Create" at bounding box center [151, 204] width 90 height 7
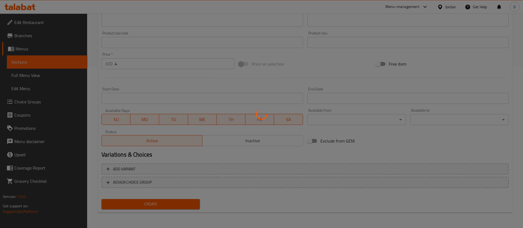
type input "0"
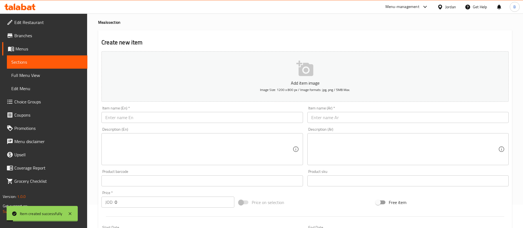
scroll to position [0, 0]
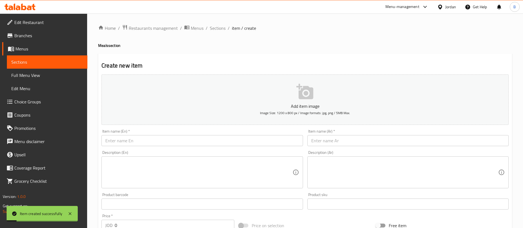
click at [395, 135] on input "text" at bounding box center [407, 140] width 201 height 11
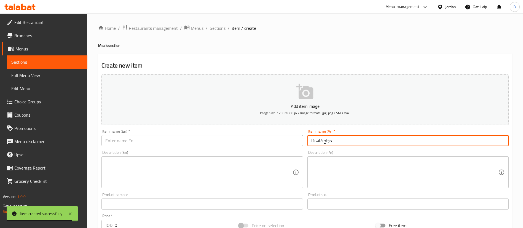
type input "دجاج فاهيتا"
click at [290, 146] on input "text" at bounding box center [201, 140] width 201 height 11
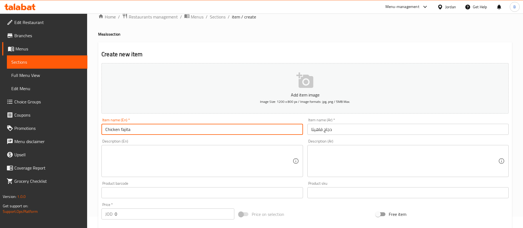
scroll to position [41, 0]
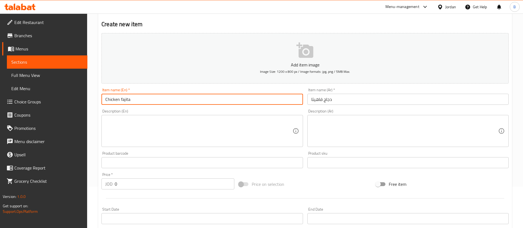
type input "Chicken fajita"
drag, startPoint x: 144, startPoint y: 185, endPoint x: 20, endPoint y: 171, distance: 124.8
click at [33, 172] on div "Edit Restaurant Branches Menus Sections Full Menu View Edit Menu Choice Groups …" at bounding box center [261, 160] width 523 height 376
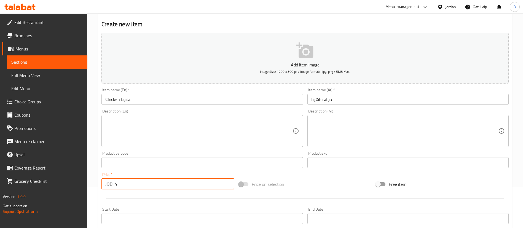
scroll to position [162, 0]
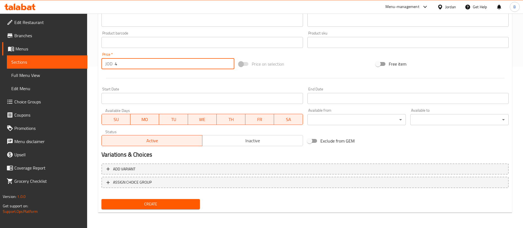
type input "4"
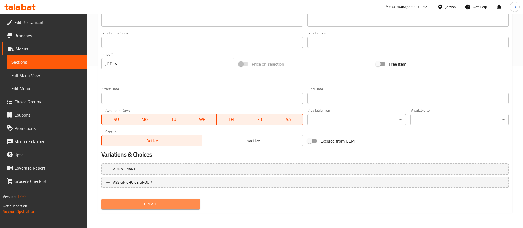
drag, startPoint x: 165, startPoint y: 200, endPoint x: 273, endPoint y: 227, distance: 111.1
click at [165, 200] on button "Create" at bounding box center [150, 204] width 98 height 10
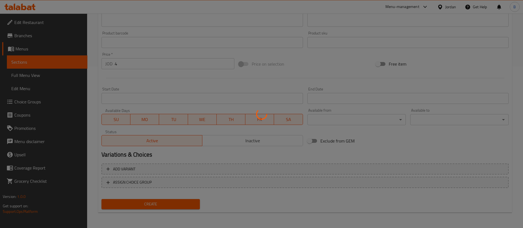
type input "0"
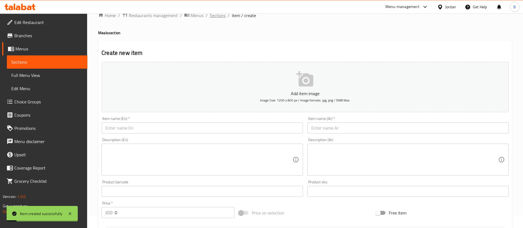
scroll to position [0, 0]
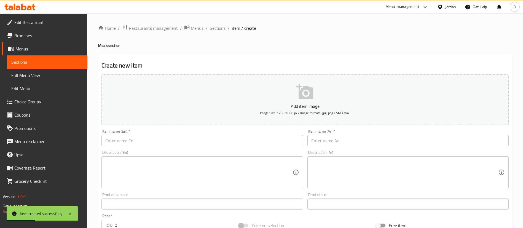
click at [371, 143] on input "text" at bounding box center [407, 140] width 201 height 11
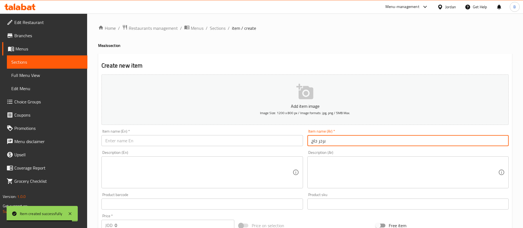
type input "برجر جاج"
click at [284, 141] on input "text" at bounding box center [201, 140] width 201 height 11
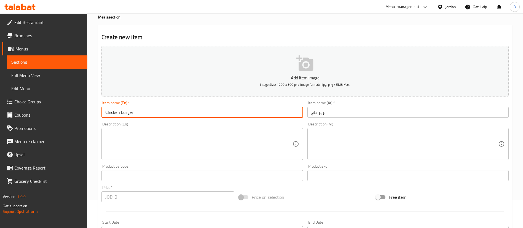
scroll to position [41, 0]
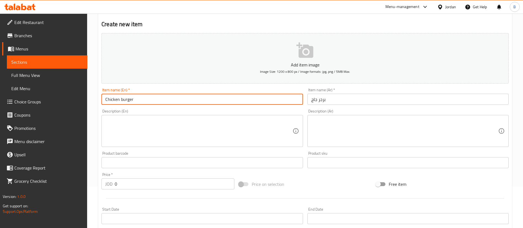
type input "Chicken burger"
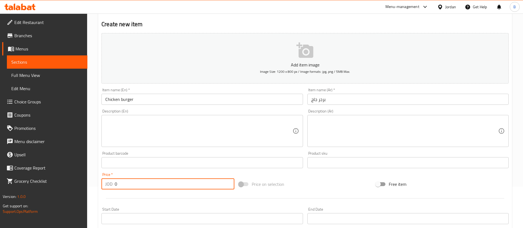
drag, startPoint x: 149, startPoint y: 188, endPoint x: 67, endPoint y: 181, distance: 83.0
click at [69, 181] on div "Edit Restaurant Branches Menus Sections Full Menu View Edit Menu Choice Groups …" at bounding box center [261, 160] width 523 height 376
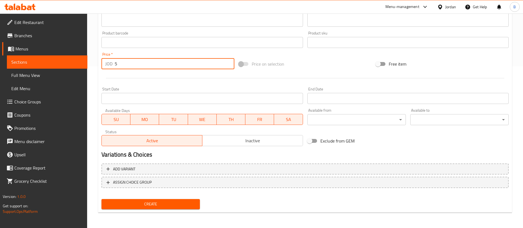
type input "5"
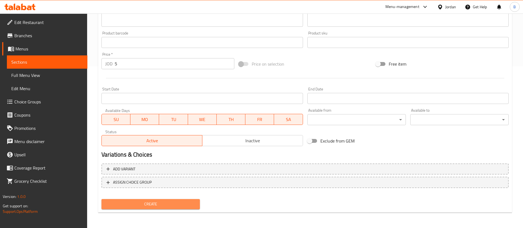
click at [157, 203] on span "Create" at bounding box center [151, 204] width 90 height 7
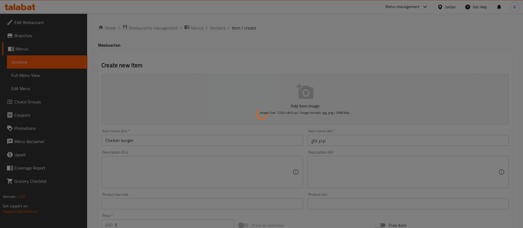
scroll to position [0, 0]
type input "0"
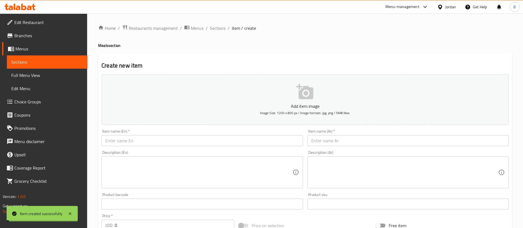
click at [152, 141] on input "text" at bounding box center [201, 140] width 201 height 11
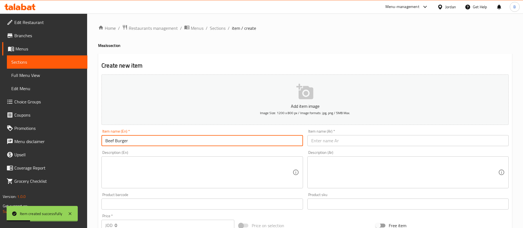
type input "Beef Burger"
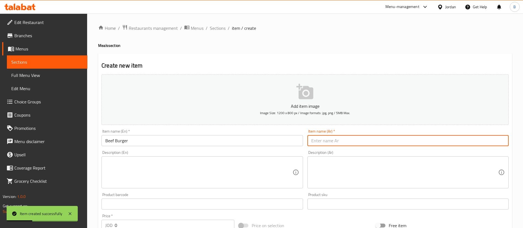
click at [359, 141] on input "text" at bounding box center [407, 140] width 201 height 11
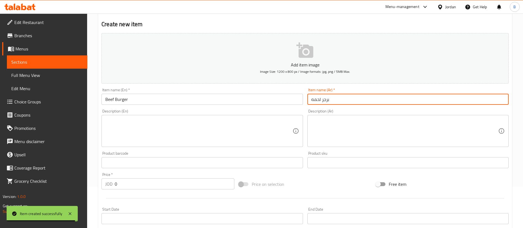
type input "برجر لحمه"
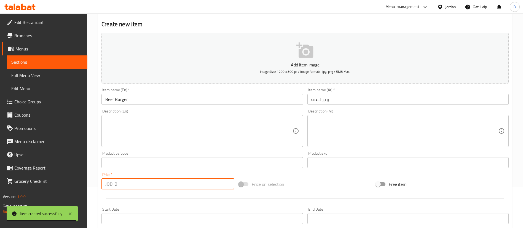
drag, startPoint x: 128, startPoint y: 187, endPoint x: 40, endPoint y: 186, distance: 88.2
click at [55, 187] on div "Edit Restaurant Branches Menus Sections Full Menu View Edit Menu Choice Groups …" at bounding box center [261, 160] width 523 height 376
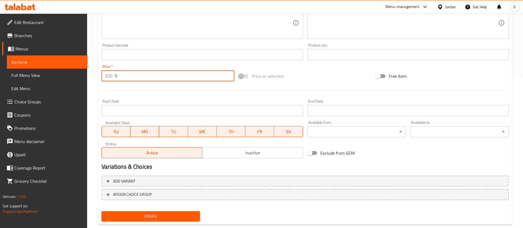
scroll to position [162, 0]
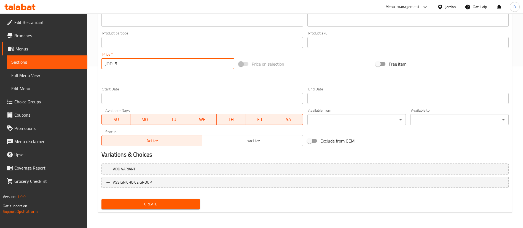
type input "5"
click at [171, 203] on span "Create" at bounding box center [151, 204] width 90 height 7
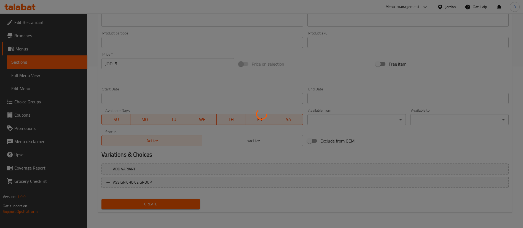
type input "0"
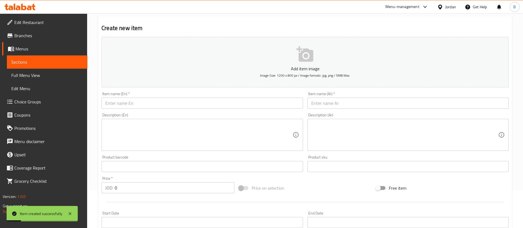
scroll to position [0, 0]
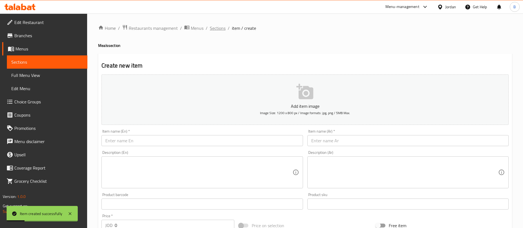
click at [217, 29] on span "Sections" at bounding box center [218, 28] width 16 height 7
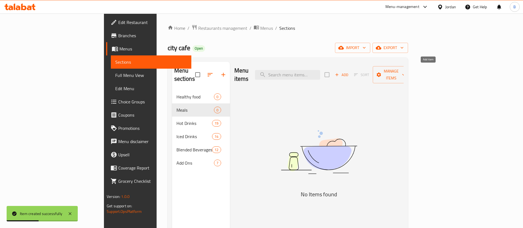
click at [349, 72] on span "Add" at bounding box center [341, 75] width 15 height 6
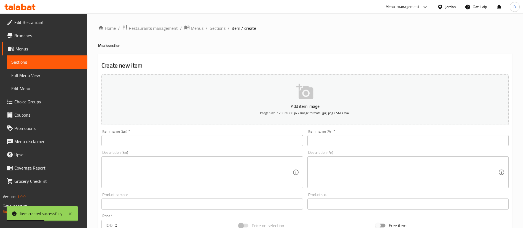
click at [359, 139] on input "text" at bounding box center [407, 140] width 201 height 11
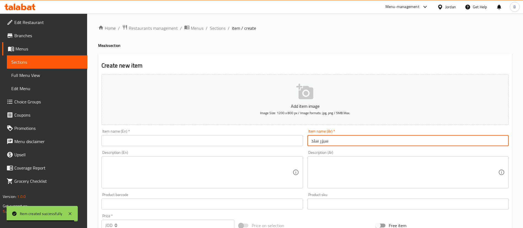
type input "سيزر سلد"
click at [290, 138] on input "text" at bounding box center [201, 140] width 201 height 11
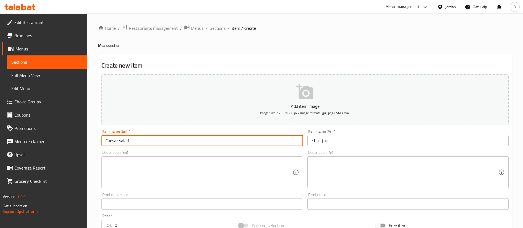
type input "Caesar salad"
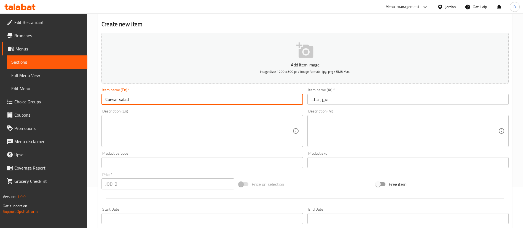
drag, startPoint x: 137, startPoint y: 189, endPoint x: 56, endPoint y: 188, distance: 81.3
click at [67, 188] on div "Edit Restaurant Branches Menus Sections Full Menu View Edit Menu Choice Groups …" at bounding box center [261, 160] width 523 height 376
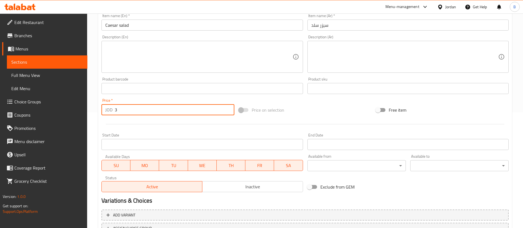
scroll to position [162, 0]
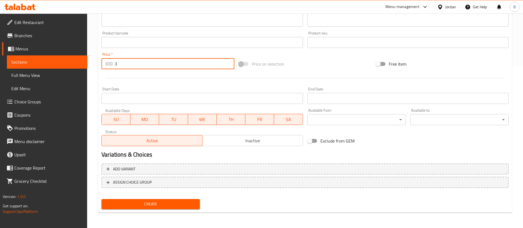
type input "3"
click at [156, 206] on span "Create" at bounding box center [151, 204] width 90 height 7
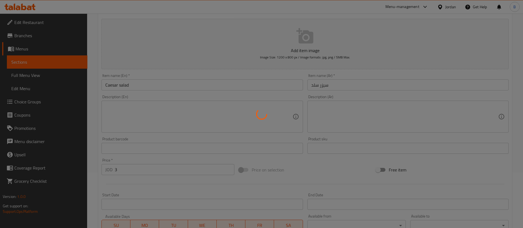
scroll to position [0, 0]
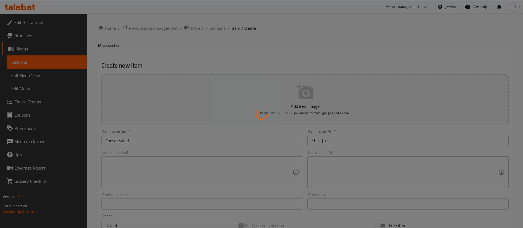
type input "0"
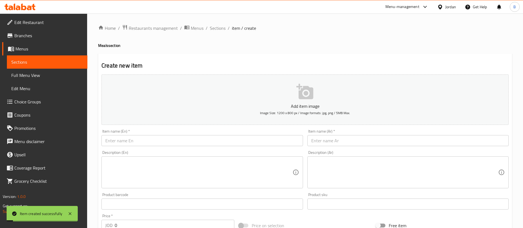
click at [340, 139] on input "text" at bounding box center [407, 140] width 201 height 11
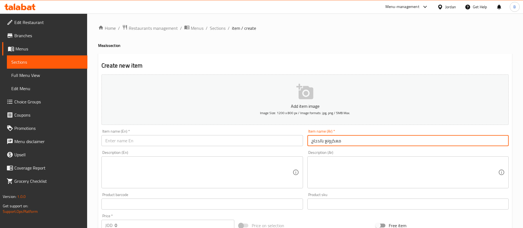
click at [325, 141] on input "معكرونع بالدجاج" at bounding box center [407, 140] width 201 height 11
type input "معكرونه بالدجاج"
click at [230, 136] on input "text" at bounding box center [201, 140] width 201 height 11
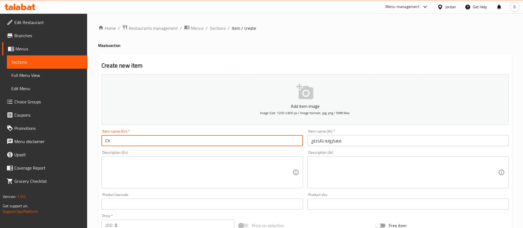
type input "C"
type input "pasta with chicken"
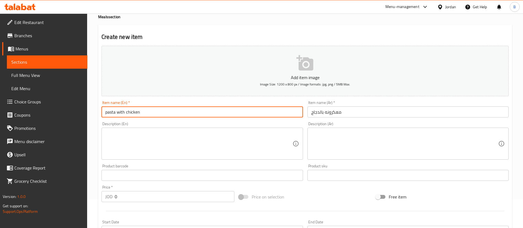
scroll to position [41, 0]
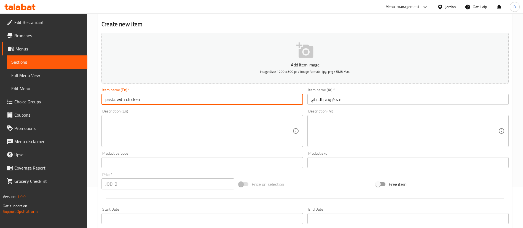
drag, startPoint x: 127, startPoint y: 183, endPoint x: 32, endPoint y: 186, distance: 94.9
click at [48, 183] on div "Edit Restaurant Branches Menus Sections Full Menu View Edit Menu Choice Groups …" at bounding box center [261, 160] width 523 height 376
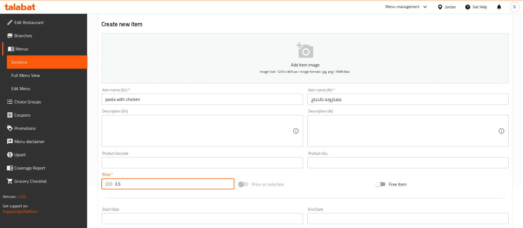
scroll to position [162, 0]
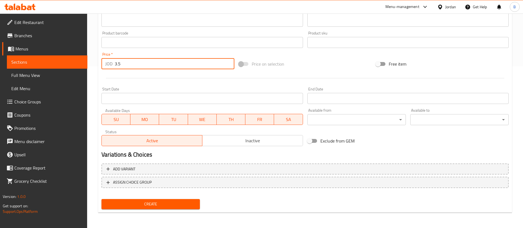
type input "3.5"
click at [172, 203] on span "Create" at bounding box center [151, 204] width 90 height 7
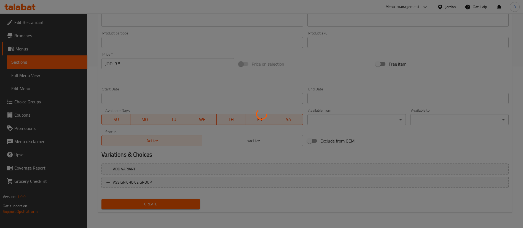
type input "0"
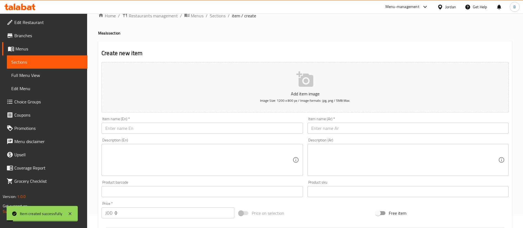
scroll to position [0, 0]
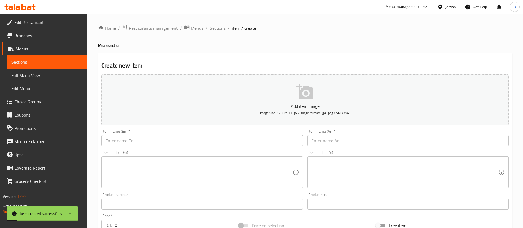
click at [353, 143] on input "text" at bounding box center [407, 140] width 201 height 11
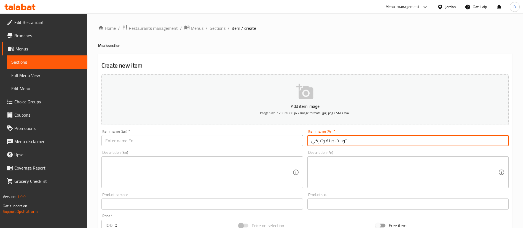
click at [323, 141] on input "توست جبنة وتيركي" at bounding box center [407, 140] width 201 height 11
type input "توست جبنة و تيركي"
click at [271, 142] on input "text" at bounding box center [201, 140] width 201 height 11
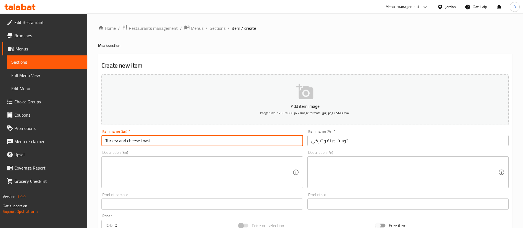
type input "Turkey and cheese toast"
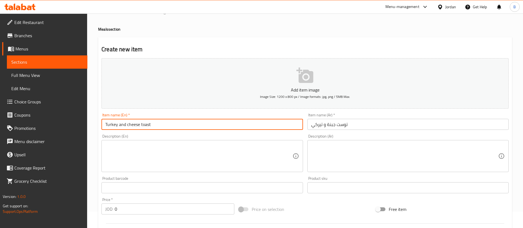
scroll to position [41, 0]
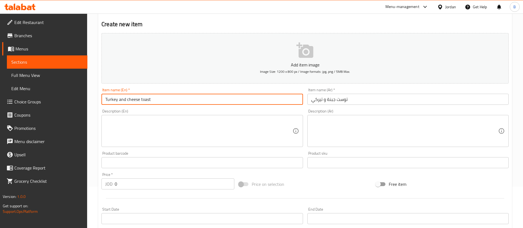
drag, startPoint x: 130, startPoint y: 186, endPoint x: 91, endPoint y: 186, distance: 39.4
click at [93, 186] on div "Home / Restaurants management / Menus / Sections / item / create Meals section …" at bounding box center [305, 160] width 436 height 376
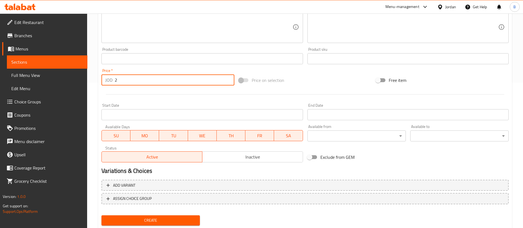
scroll to position [162, 0]
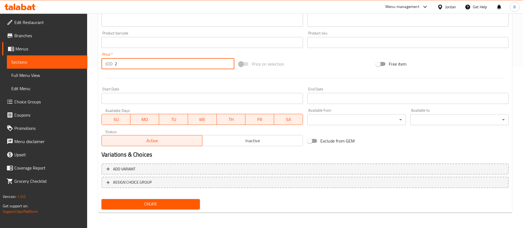
type input "2"
drag, startPoint x: 144, startPoint y: 203, endPoint x: 271, endPoint y: 226, distance: 128.9
click at [144, 203] on span "Create" at bounding box center [151, 204] width 90 height 7
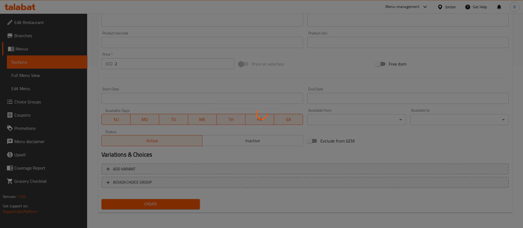
type input "0"
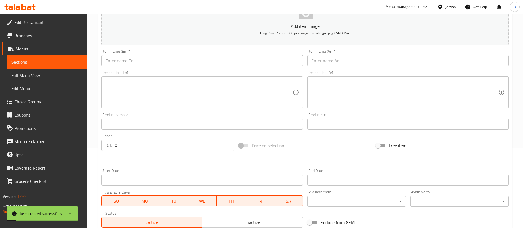
scroll to position [79, 0]
click at [336, 63] on input "text" at bounding box center [407, 61] width 201 height 11
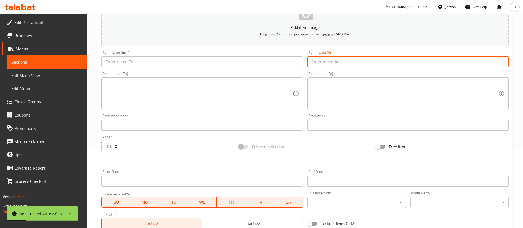
type input "ن"
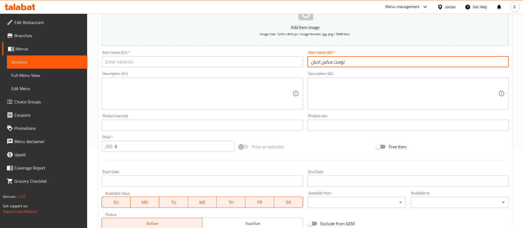
type input "توست مكس اجبان"
click at [239, 61] on input "text" at bounding box center [201, 61] width 201 height 11
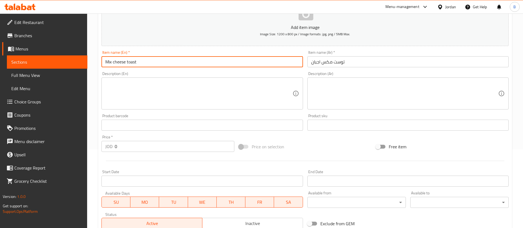
type input "Mix cheese toast"
drag, startPoint x: 132, startPoint y: 152, endPoint x: 88, endPoint y: 152, distance: 43.3
click at [96, 152] on div "Home / Restaurants management / Menus / Sections / item / create Meals section …" at bounding box center [305, 123] width 436 height 376
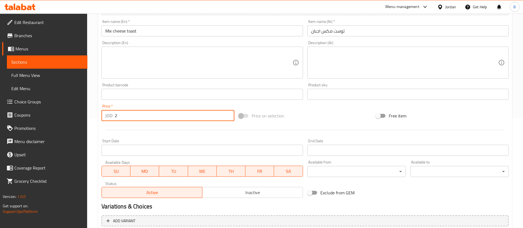
scroll to position [162, 0]
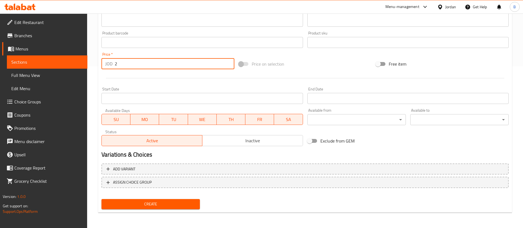
type input "2"
click at [171, 202] on span "Create" at bounding box center [151, 204] width 90 height 7
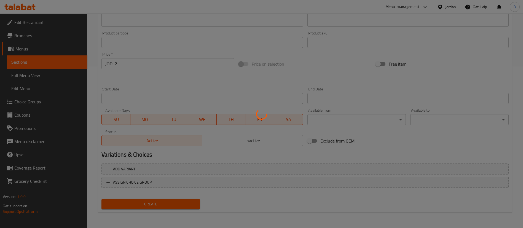
type input "0"
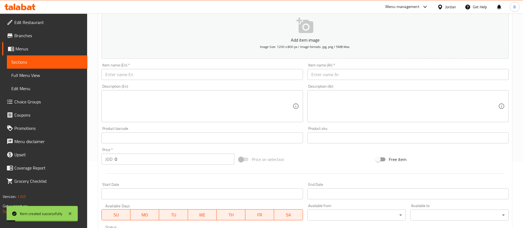
scroll to position [0, 0]
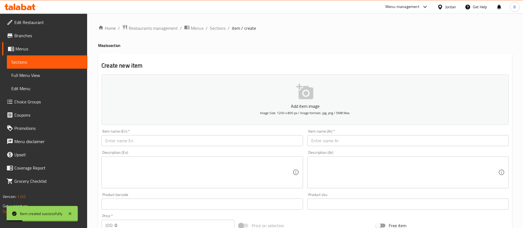
click at [360, 141] on input "text" at bounding box center [407, 140] width 201 height 11
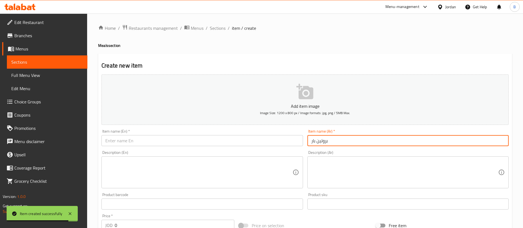
type input "بروتين بار"
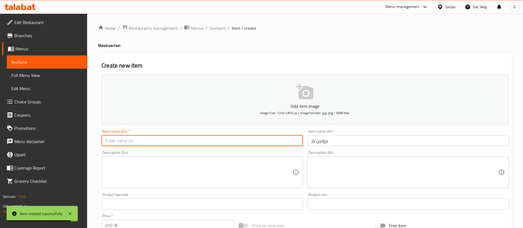
click at [195, 143] on input "text" at bounding box center [201, 140] width 201 height 11
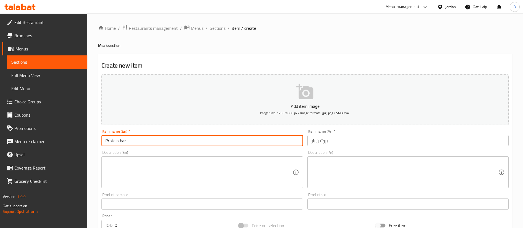
type input "Protein bar"
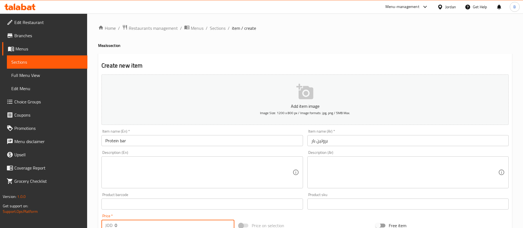
drag, startPoint x: 147, startPoint y: 221, endPoint x: 0, endPoint y: 216, distance: 147.6
click at [17, 218] on div "Edit Restaurant Branches Menus Sections Full Menu View Edit Menu Choice Groups …" at bounding box center [261, 202] width 523 height 376
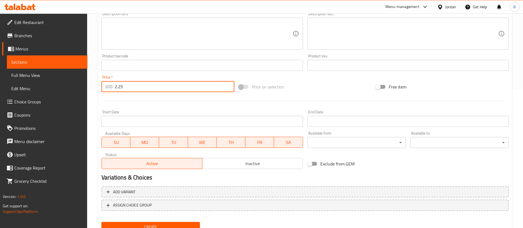
scroll to position [162, 0]
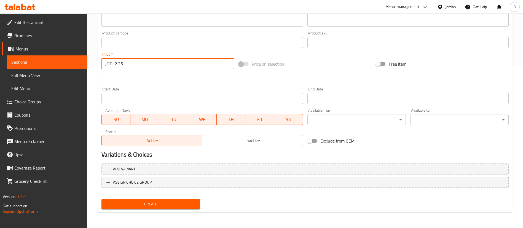
type input "2.25"
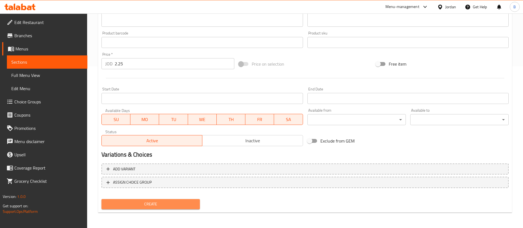
click at [164, 199] on button "Create" at bounding box center [150, 204] width 98 height 10
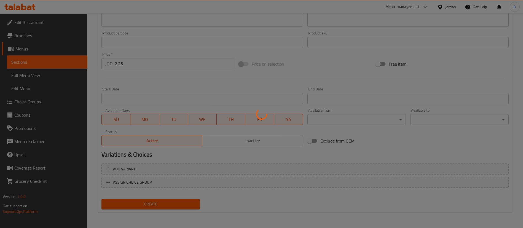
type input "0"
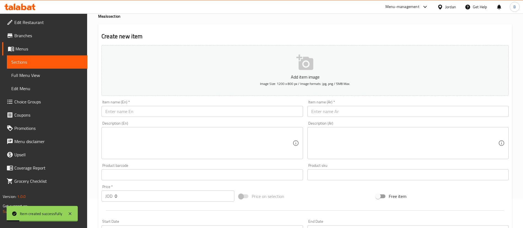
scroll to position [0, 0]
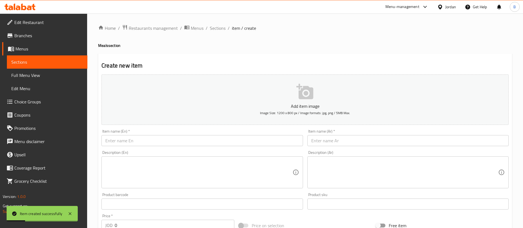
click at [357, 143] on input "text" at bounding box center [407, 140] width 201 height 11
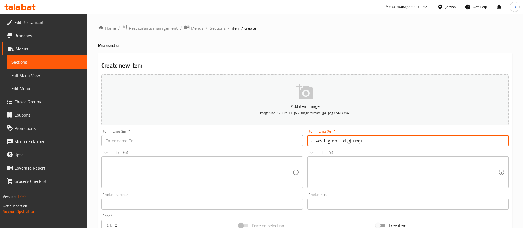
type input "بوديينق افينا جميع النكهات"
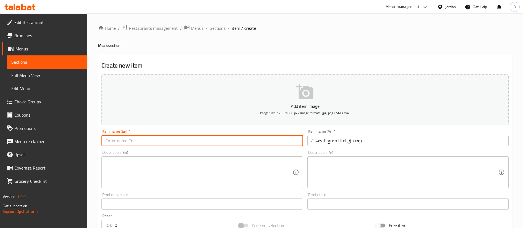
click at [243, 140] on input "text" at bounding box center [201, 140] width 201 height 11
type input "Avena pudding all flavors"
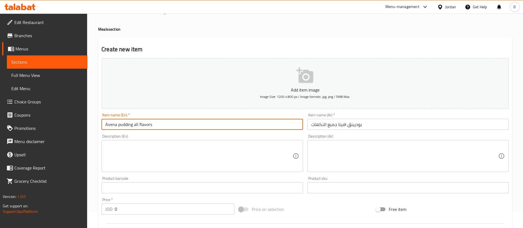
scroll to position [41, 0]
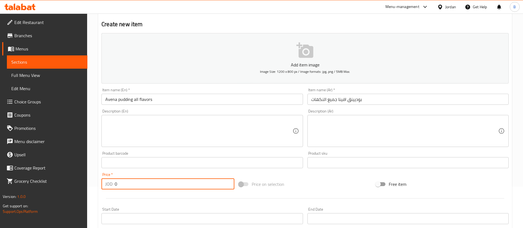
drag, startPoint x: 133, startPoint y: 186, endPoint x: 16, endPoint y: 165, distance: 118.6
click at [55, 169] on div "Edit Restaurant Branches Menus Sections Full Menu View Edit Menu Choice Groups …" at bounding box center [261, 160] width 523 height 376
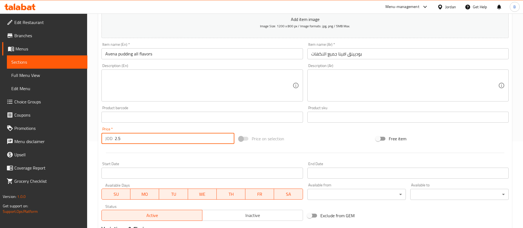
scroll to position [162, 0]
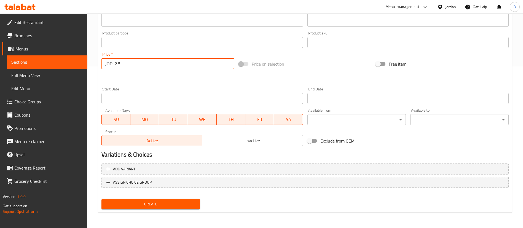
type input "2.5"
click at [179, 201] on span "Create" at bounding box center [151, 204] width 90 height 7
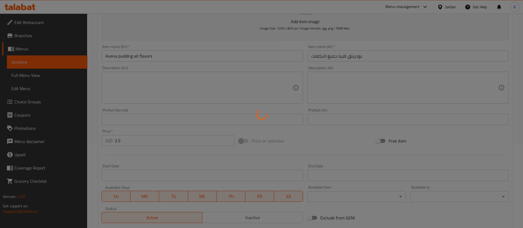
type input "0"
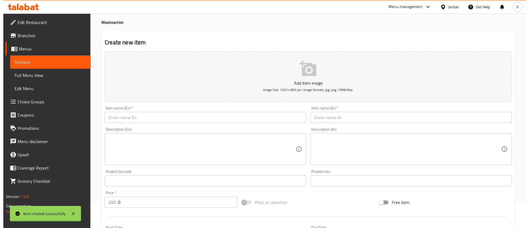
scroll to position [0, 0]
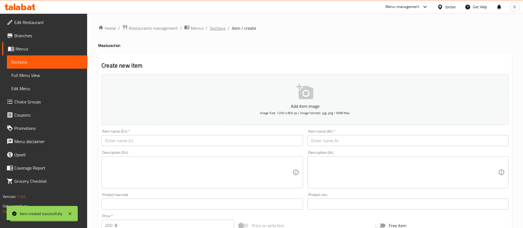
click at [211, 27] on span "Sections" at bounding box center [218, 28] width 16 height 7
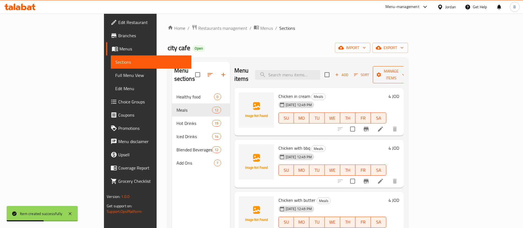
click at [405, 71] on span "Manage items" at bounding box center [391, 75] width 28 height 14
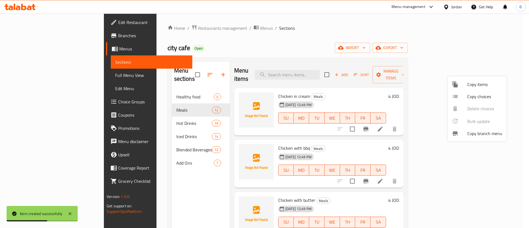
click at [469, 84] on span "Copy items" at bounding box center [485, 84] width 35 height 7
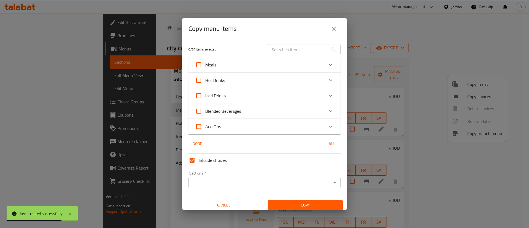
click at [328, 66] on icon "Expand" at bounding box center [331, 64] width 7 height 7
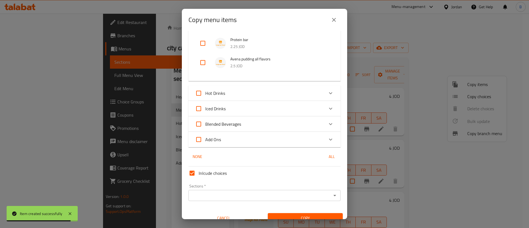
scroll to position [242, 0]
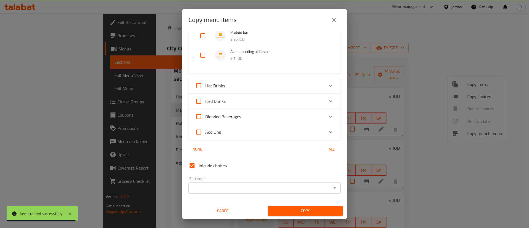
click at [259, 184] on input "Sections   *" at bounding box center [260, 188] width 140 height 8
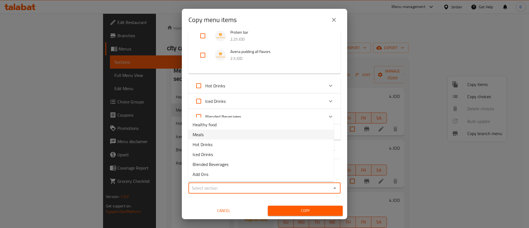
click at [211, 133] on li "Meals" at bounding box center [261, 135] width 146 height 10
type input "Meals"
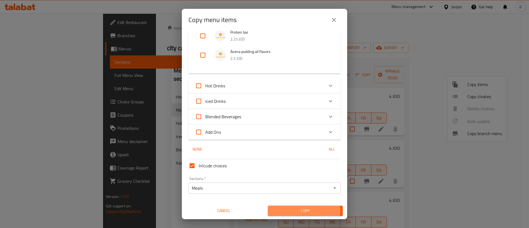
click at [288, 210] on span "Copy" at bounding box center [305, 210] width 66 height 7
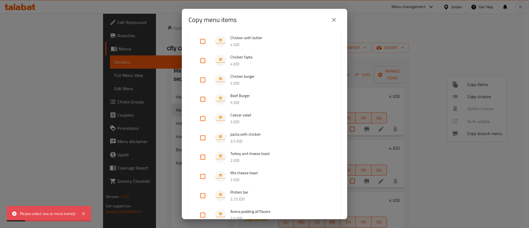
scroll to position [117, 0]
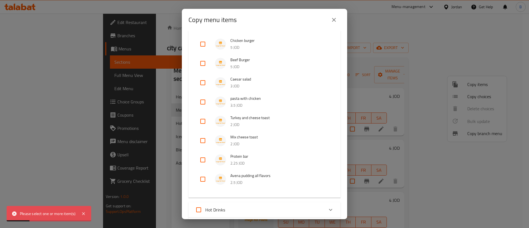
click at [201, 175] on input "checkbox" at bounding box center [202, 179] width 13 height 13
checkbox input "true"
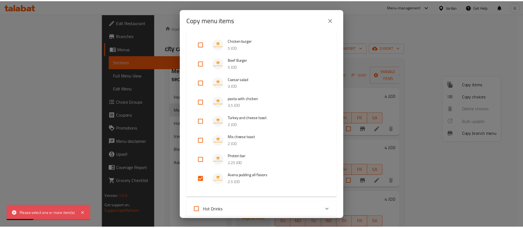
scroll to position [242, 0]
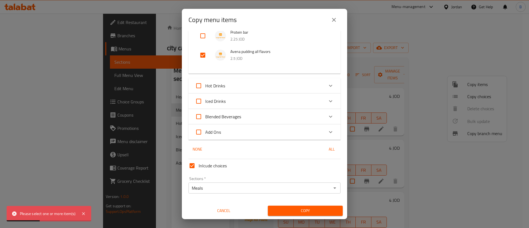
click at [306, 213] on span "Copy" at bounding box center [305, 210] width 66 height 7
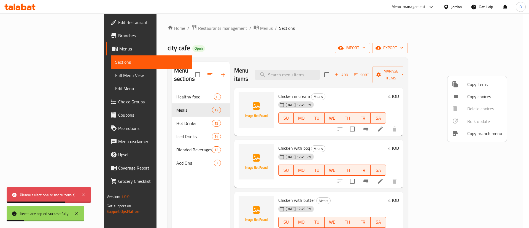
click at [365, 138] on div at bounding box center [264, 114] width 529 height 228
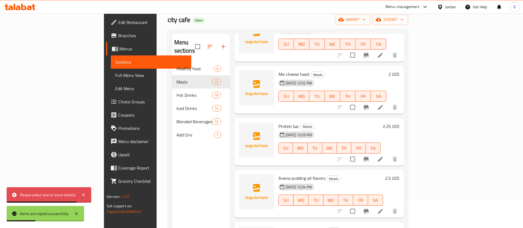
scroll to position [77, 0]
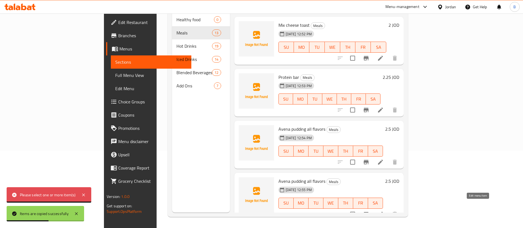
click at [383, 212] on icon at bounding box center [380, 214] width 5 height 5
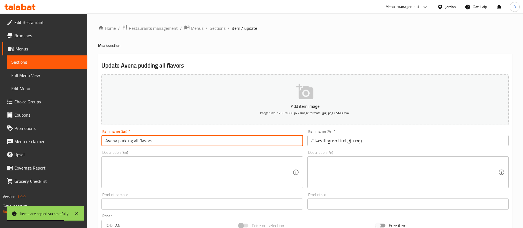
drag, startPoint x: 116, startPoint y: 142, endPoint x: 86, endPoint y: 135, distance: 31.2
click at [86, 135] on div "Edit Restaurant Branches Menus Sections Full Menu View Edit Menu Choice Groups …" at bounding box center [261, 202] width 523 height 376
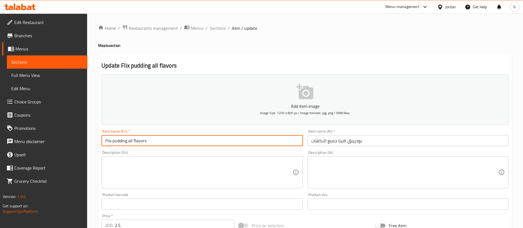
type input "Flix pudding all flavors"
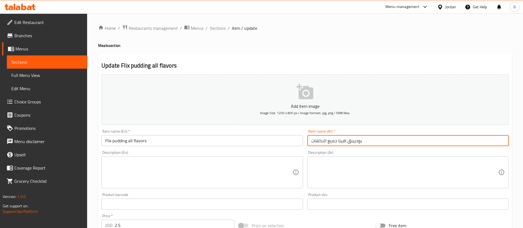
drag, startPoint x: 346, startPoint y: 143, endPoint x: 338, endPoint y: 141, distance: 8.2
click at [338, 141] on input "بوديينق افينا جميع النكهات" at bounding box center [407, 140] width 201 height 11
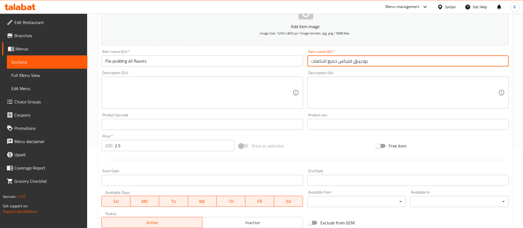
scroll to position [83, 0]
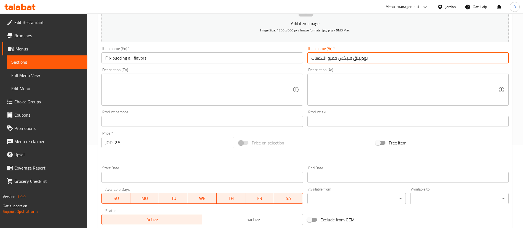
type input "بوديينق فليكس جميع النكهات"
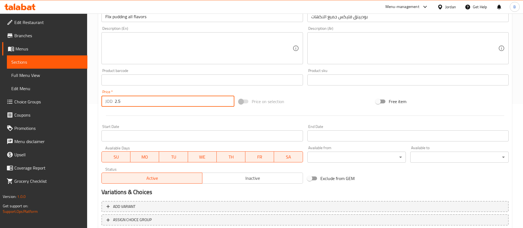
drag, startPoint x: 148, startPoint y: 105, endPoint x: 70, endPoint y: 104, distance: 78.6
click at [81, 104] on div "Edit Restaurant Branches Menus Sections Full Menu View Edit Menu Choice Groups …" at bounding box center [261, 77] width 523 height 376
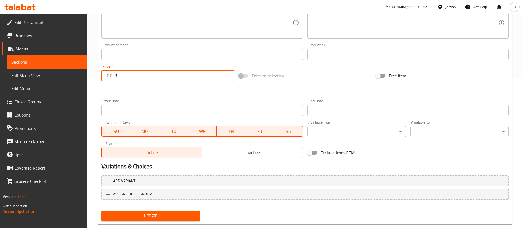
scroll to position [162, 0]
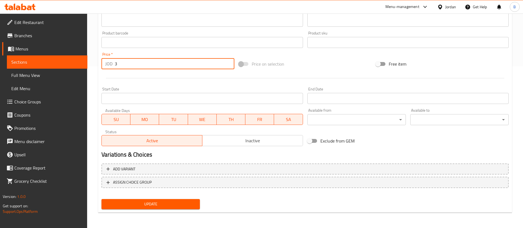
type input "3"
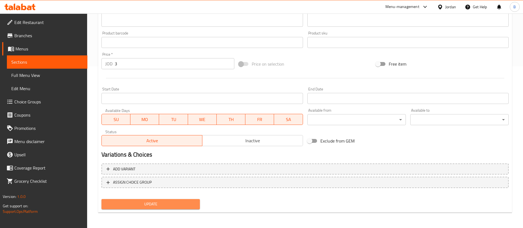
click at [171, 206] on span "Update" at bounding box center [151, 204] width 90 height 7
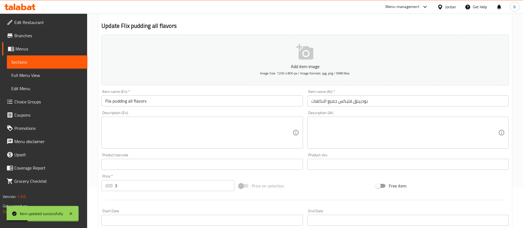
scroll to position [0, 0]
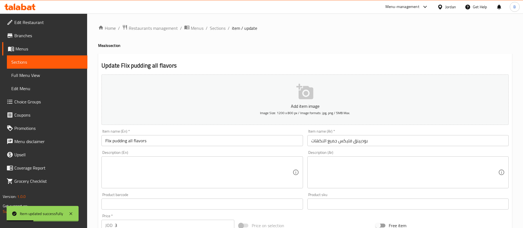
click at [220, 30] on span "Sections" at bounding box center [218, 28] width 16 height 7
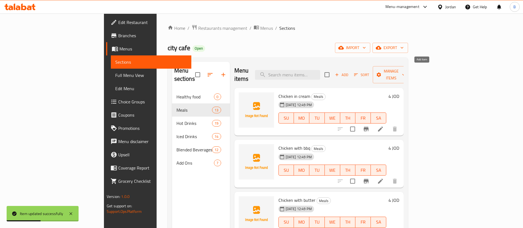
click at [349, 72] on span "Add" at bounding box center [341, 75] width 15 height 6
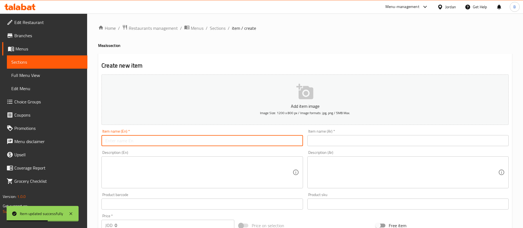
drag, startPoint x: 167, startPoint y: 143, endPoint x: 171, endPoint y: 149, distance: 8.1
click at [167, 143] on input "text" at bounding box center [201, 140] width 201 height 11
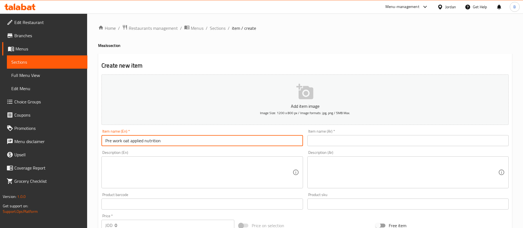
type input "Pre work oat applied nutrition"
click at [335, 140] on input "text" at bounding box center [407, 140] width 201 height 11
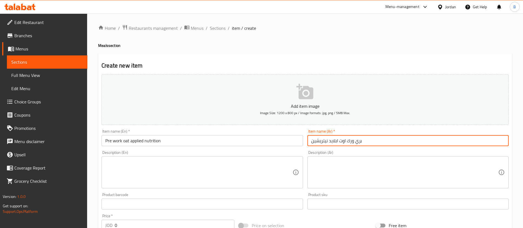
type input "بري ورك اوت ابلايد نيتريشين"
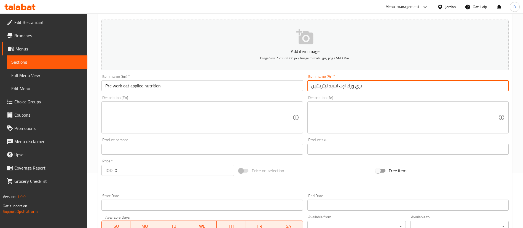
scroll to position [124, 0]
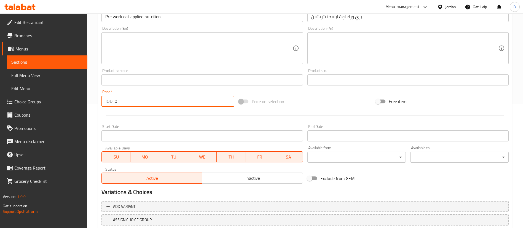
drag, startPoint x: 138, startPoint y: 105, endPoint x: 35, endPoint y: 101, distance: 103.5
click at [50, 103] on div "Edit Restaurant Branches Menus Sections Full Menu View Edit Menu Choice Groups …" at bounding box center [261, 77] width 523 height 376
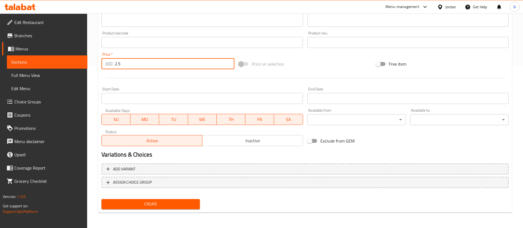
type input "2.5"
click at [180, 204] on span "Create" at bounding box center [151, 204] width 90 height 7
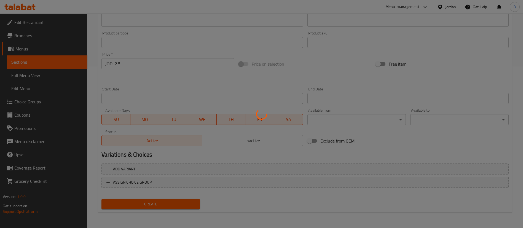
type input "0"
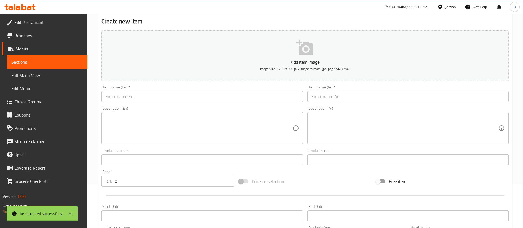
scroll to position [0, 0]
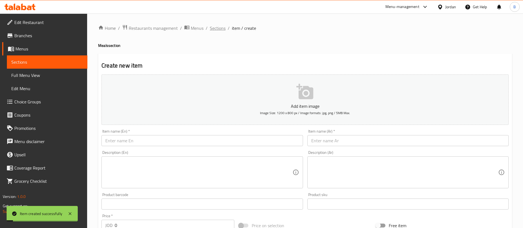
click at [214, 29] on span "Sections" at bounding box center [218, 28] width 16 height 7
